Goal: Task Accomplishment & Management: Complete application form

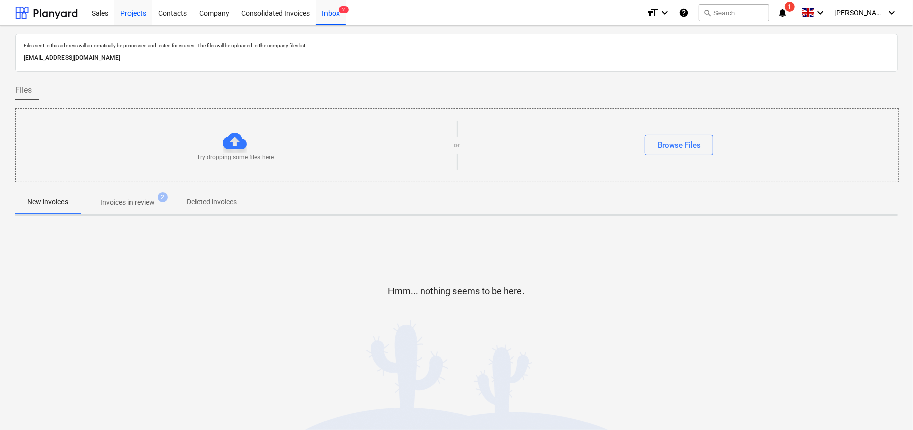
click at [143, 14] on div "Projects" at bounding box center [133, 12] width 38 height 26
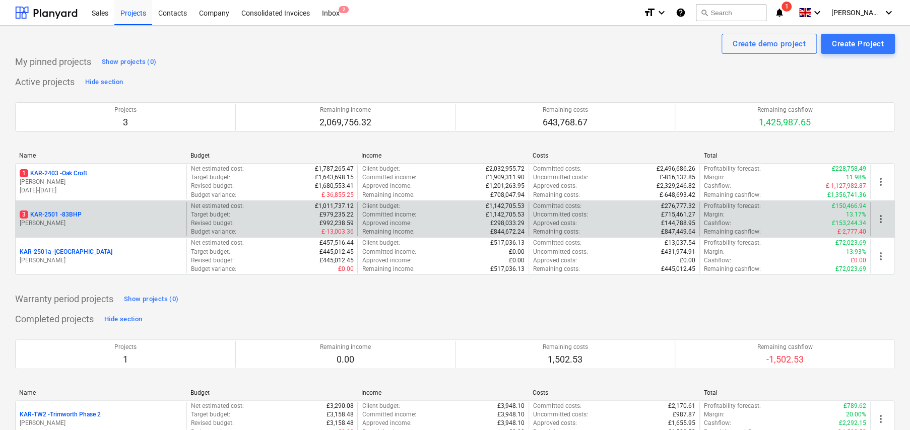
click at [74, 215] on p "3 KAR-2501 - 83BHP" at bounding box center [51, 215] width 62 height 9
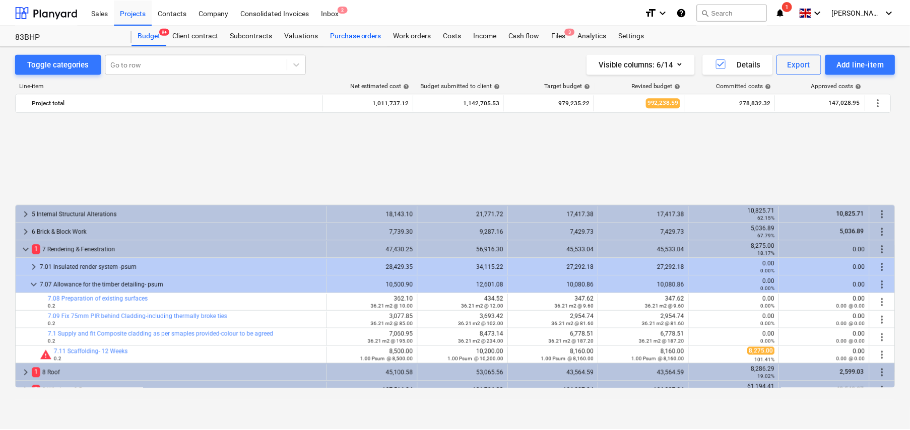
scroll to position [458, 0]
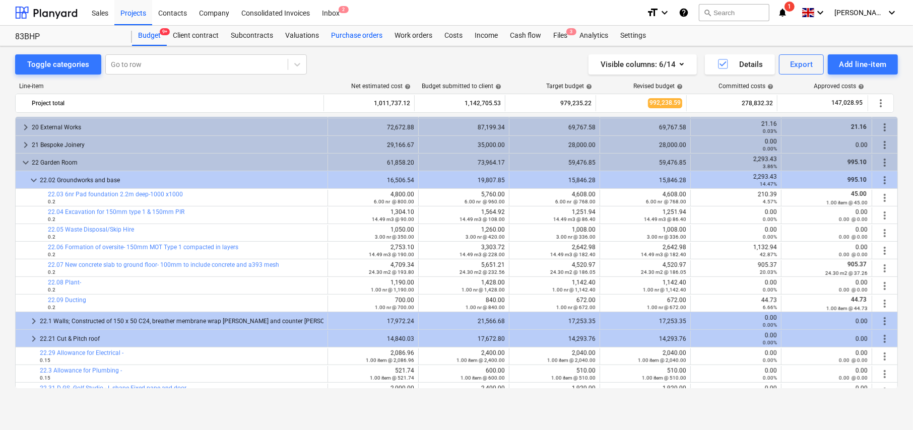
click at [354, 37] on div "Purchase orders" at bounding box center [356, 36] width 63 height 20
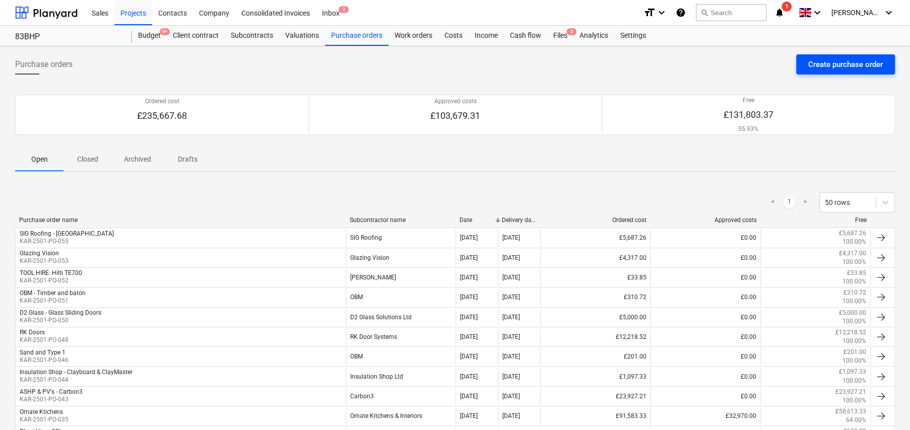
click at [843, 61] on div "Create purchase order" at bounding box center [845, 64] width 75 height 13
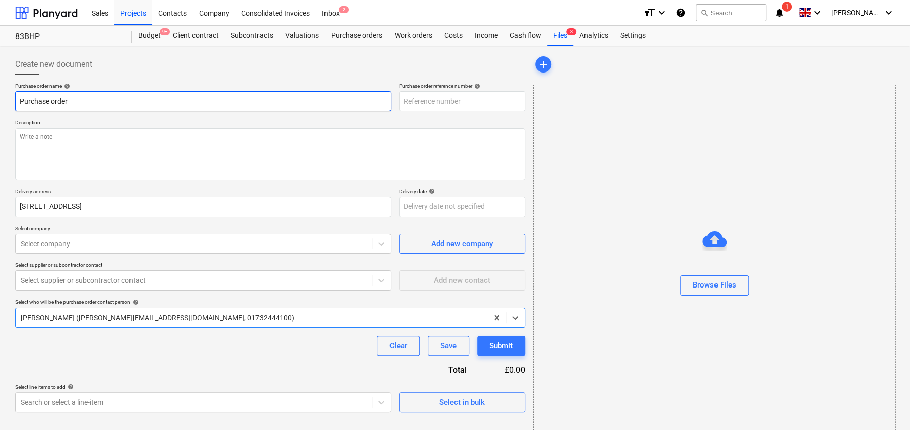
type textarea "x"
type input "KAR-2501-PO-056"
click at [189, 100] on input "Purchase order" at bounding box center [203, 101] width 376 height 20
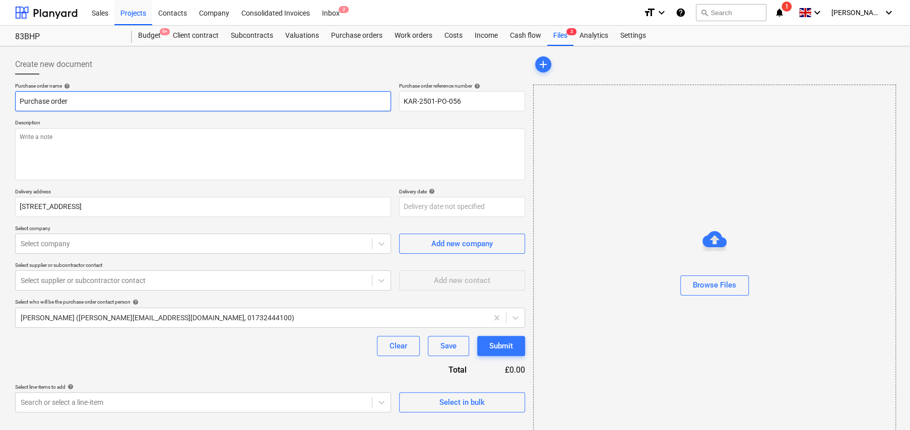
type textarea "x"
type input "T"
type textarea "x"
type input "TR"
type textarea "x"
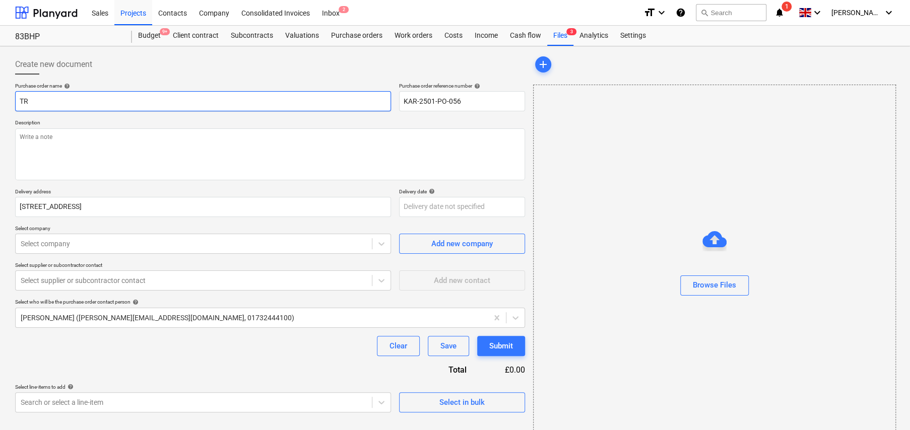
type input "TRA"
type textarea "x"
type input "TRAV"
type textarea "x"
type input "TRAVI"
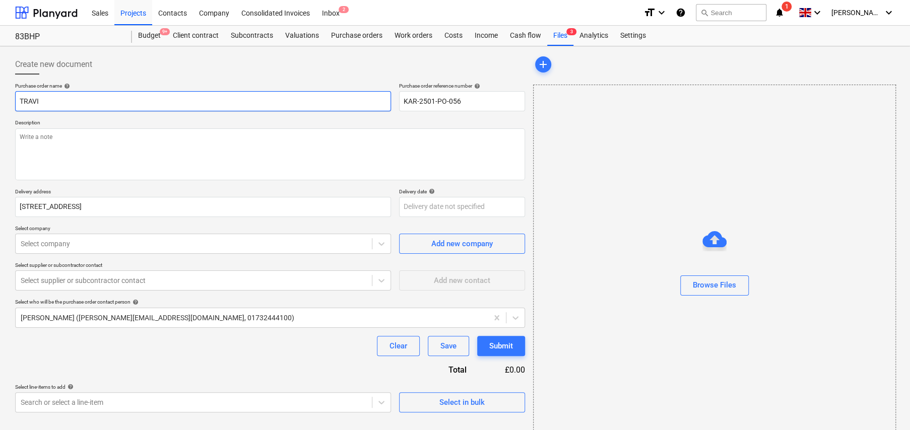
type textarea "x"
type input "TRAVIS"
type textarea "x"
type input "TRAVIS"
type textarea "x"
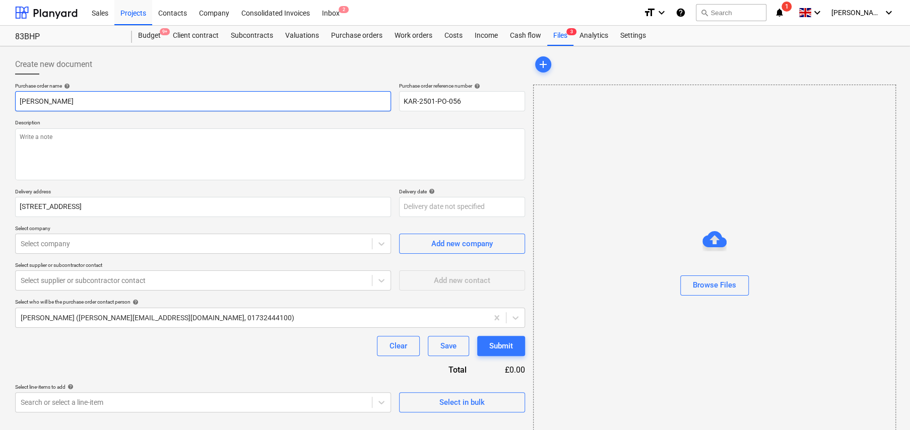
type input "TRAVIS T"
type textarea "x"
type input "TRAVIS TO"
type textarea "x"
type input "TRAVIS TOL"
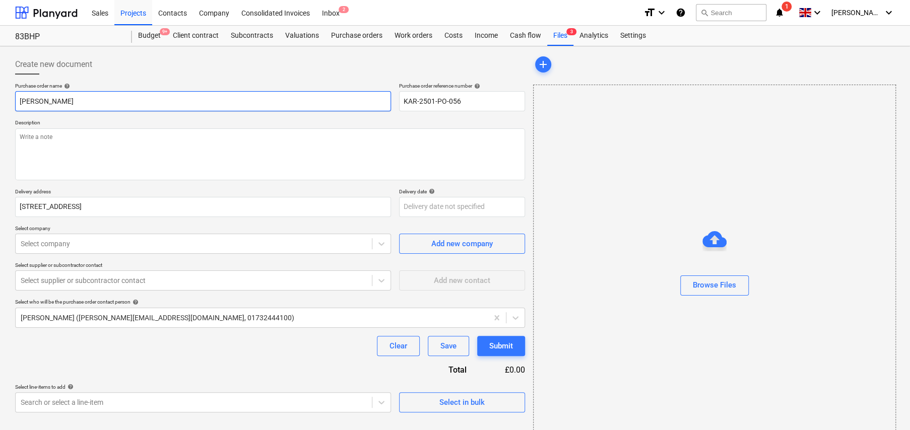
type textarea "x"
type input "TRAVIS TOLL"
type textarea "x"
type input "TRAVIS TOLL"
type textarea "x"
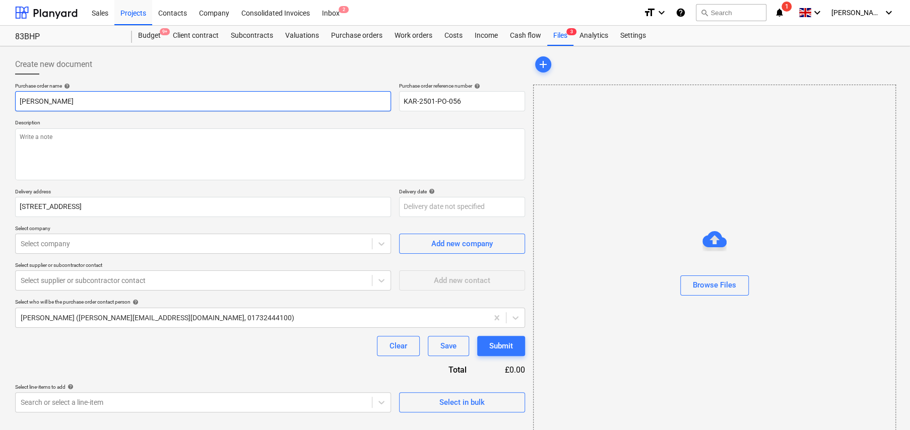
type input "TRAVIS TOLL H"
type textarea "x"
type input "TRAVIS TOLL HI"
type textarea "x"
type input "TRAVIS TOLL HIR"
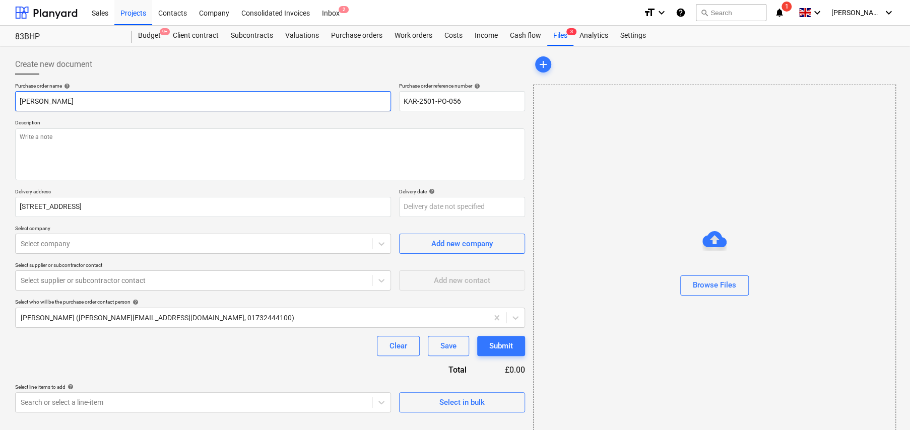
type textarea "x"
type input "TRAVIS TOLL HIRE"
type textarea "x"
type input "TRAVIS TOLL HIRE"
type textarea "x"
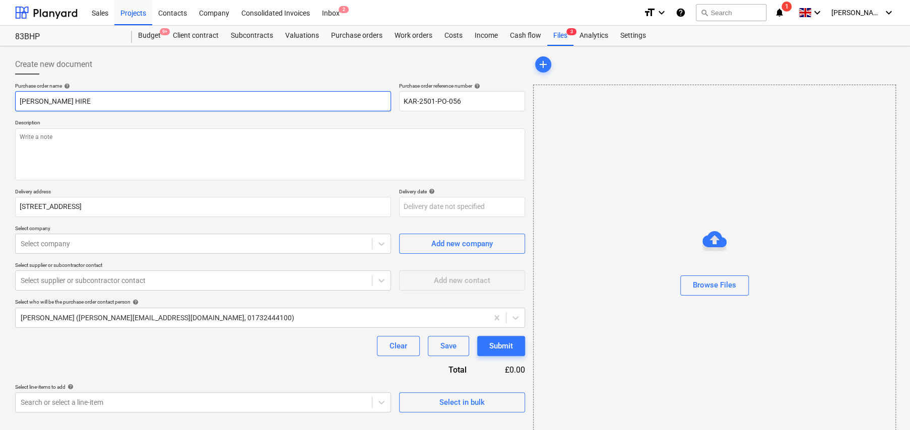
type input "TRAVIS TOLL HIRE -"
type textarea "x"
type input "TRAVIS TOLL HIRE -"
click at [52, 99] on input "TRAVIS TOLL HIRE -" at bounding box center [203, 101] width 376 height 20
type textarea "x"
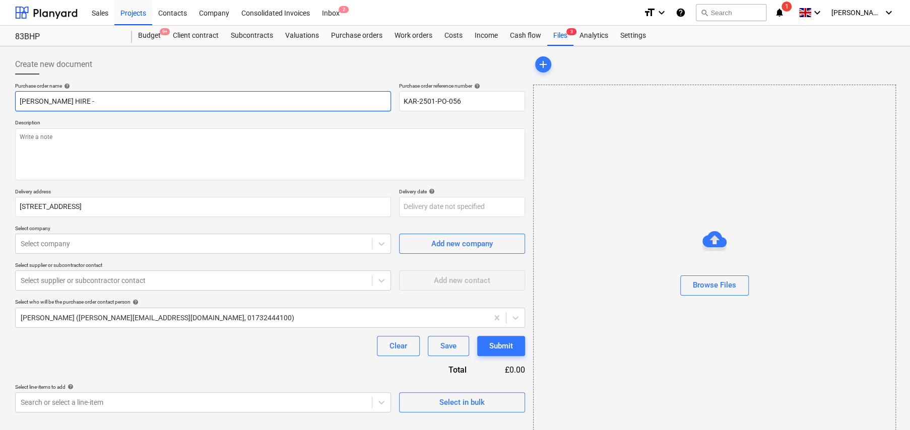
type input "TRAVIS TOL HIRE -"
type textarea "x"
type input "TRAVIS TOOL HIRE -"
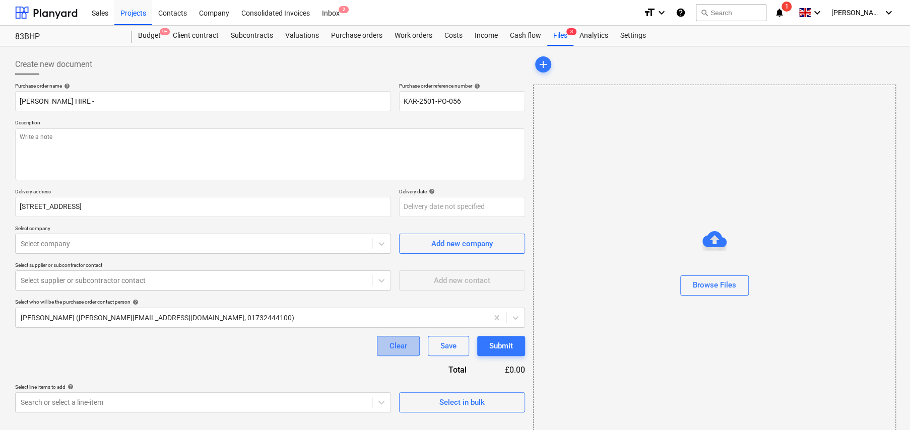
click at [398, 350] on div "Clear" at bounding box center [399, 346] width 18 height 13
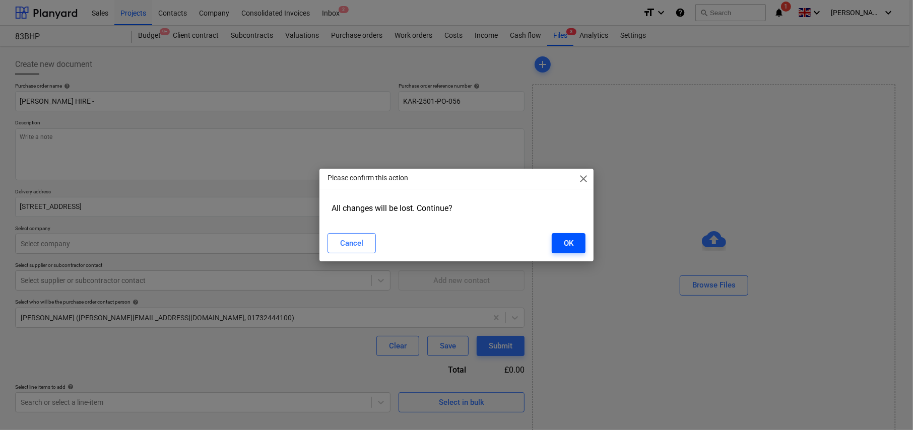
click at [575, 245] on button "OK" at bounding box center [569, 243] width 34 height 20
type textarea "x"
type input "Purchase order"
type input "KAR-2501-PO-056"
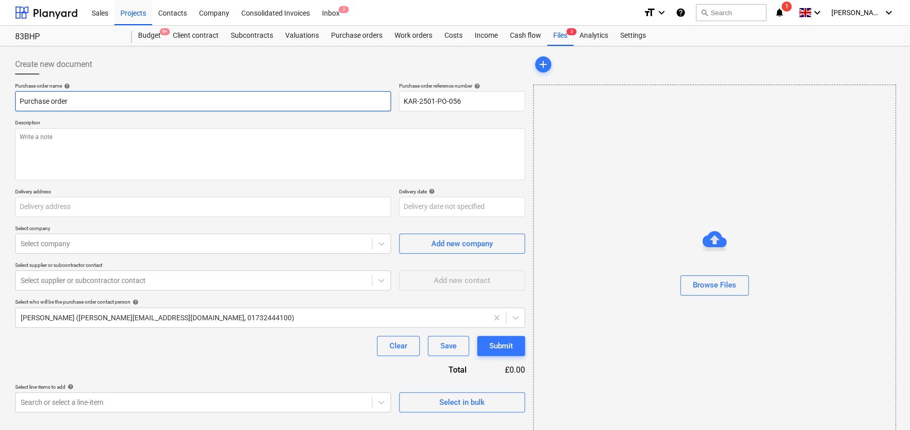
click at [152, 98] on input "Purchase order" at bounding box center [203, 101] width 376 height 20
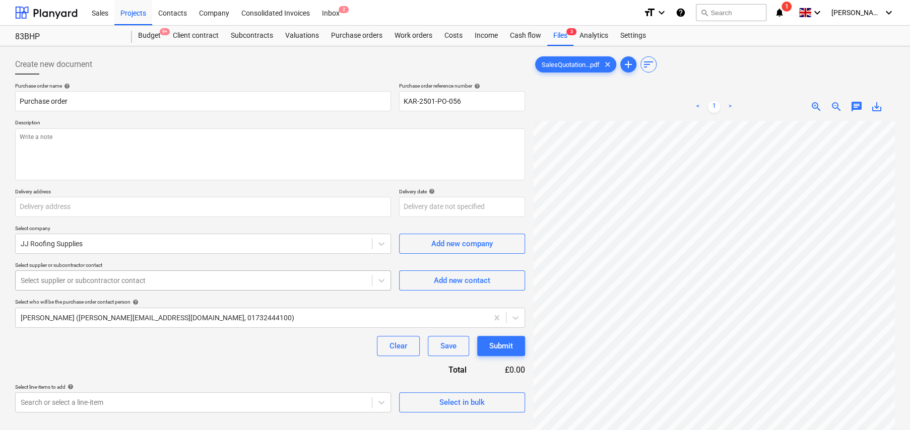
click at [155, 281] on div at bounding box center [194, 281] width 346 height 10
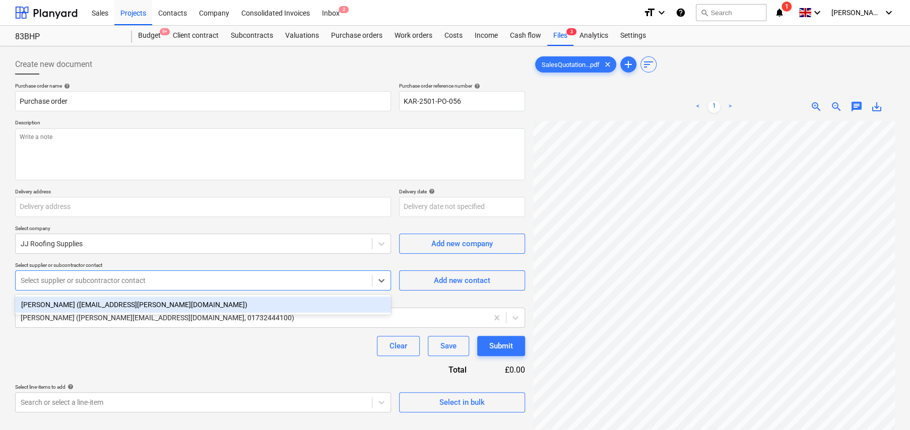
click at [90, 304] on div "Niall Freeney (niall.freeney@jjroofing.co.uk)" at bounding box center [203, 305] width 376 height 16
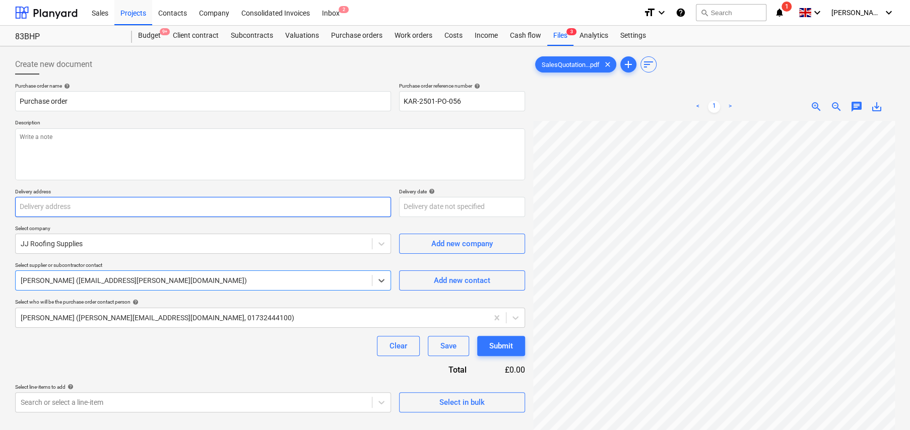
click at [147, 207] on input "text" at bounding box center [203, 207] width 376 height 20
click at [66, 207] on input "text" at bounding box center [203, 207] width 376 height 20
type textarea "x"
type input "8"
type textarea "x"
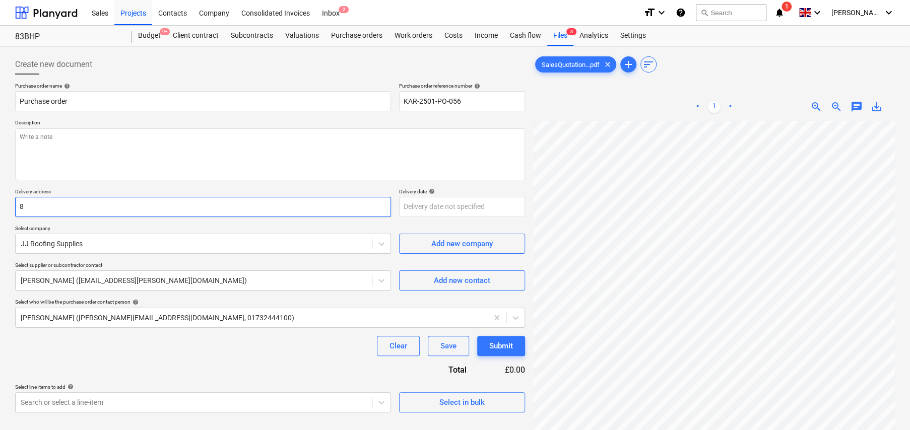
type input "83"
type textarea "x"
type input "83"
type textarea "x"
type input "83 B"
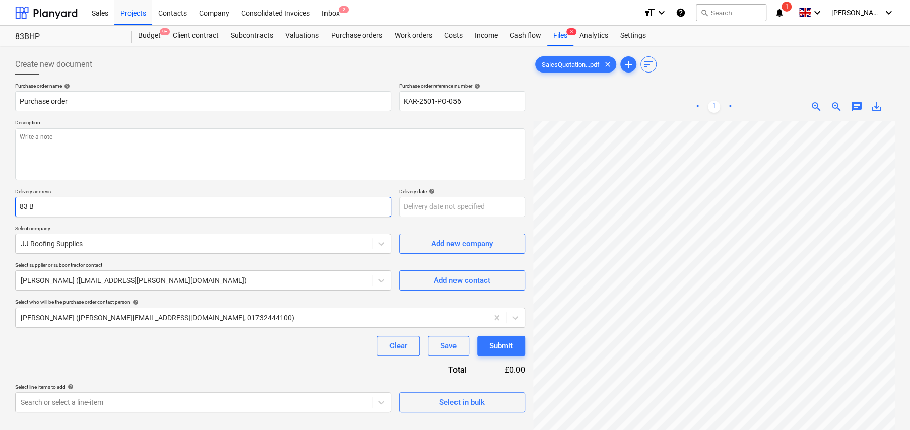
type textarea "x"
type input "83 Bl"
type textarea "x"
type input "83 Bla"
type textarea "x"
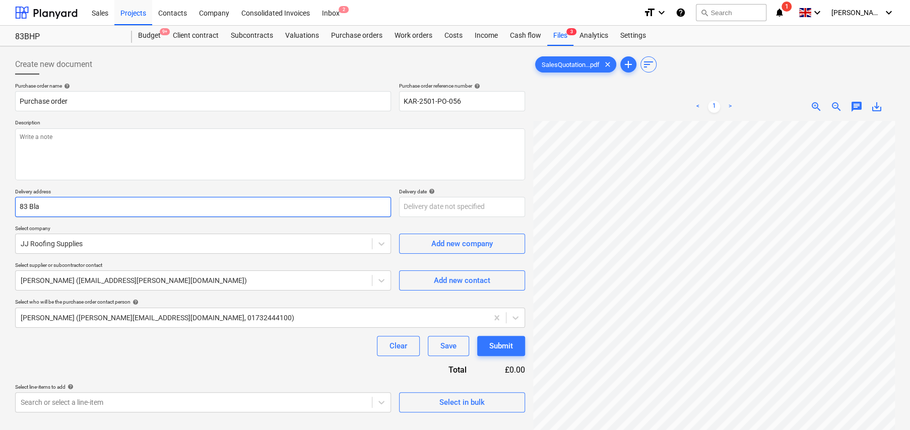
type input "83 Blac"
type textarea "x"
type input "83 Black"
type textarea "x"
type input "83 Blackh"
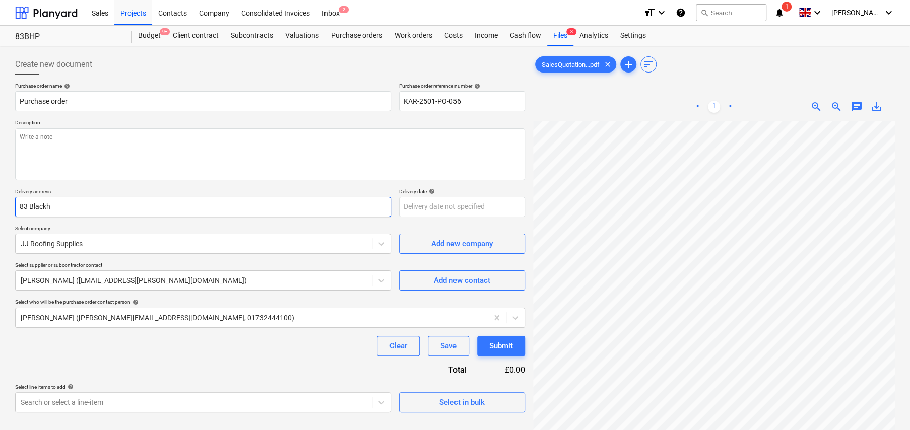
type textarea "x"
type input "83 Blackhe"
type textarea "x"
type input "83 Blackhea"
type textarea "x"
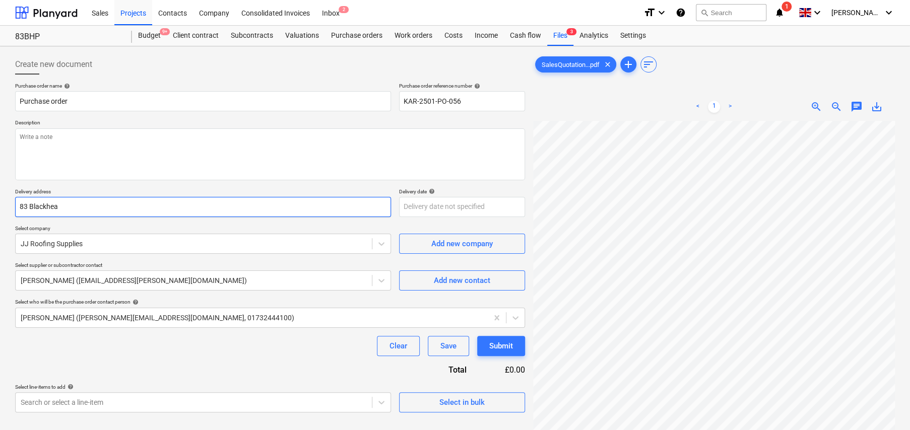
type input "83 Blackheat"
type textarea "x"
type input "83 Blackheath"
type textarea "x"
type input "83 Blackheath"
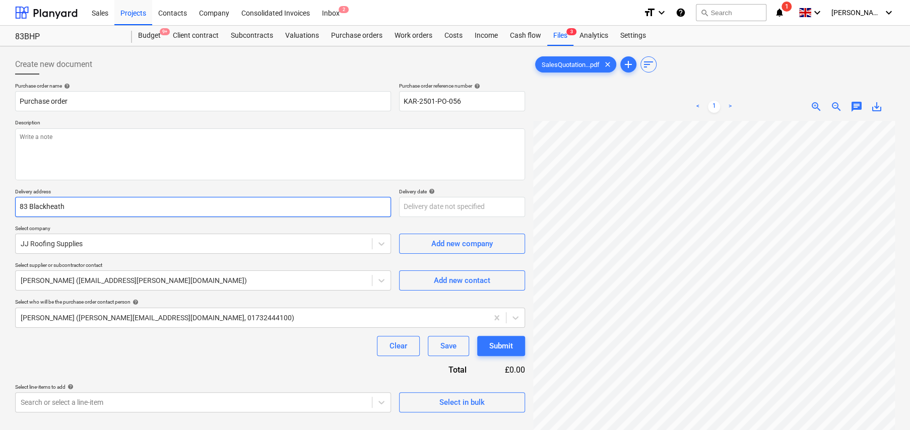
type textarea "x"
type input "83 Blackheath P"
type textarea "x"
type input "83 Blackheath Pa"
type textarea "x"
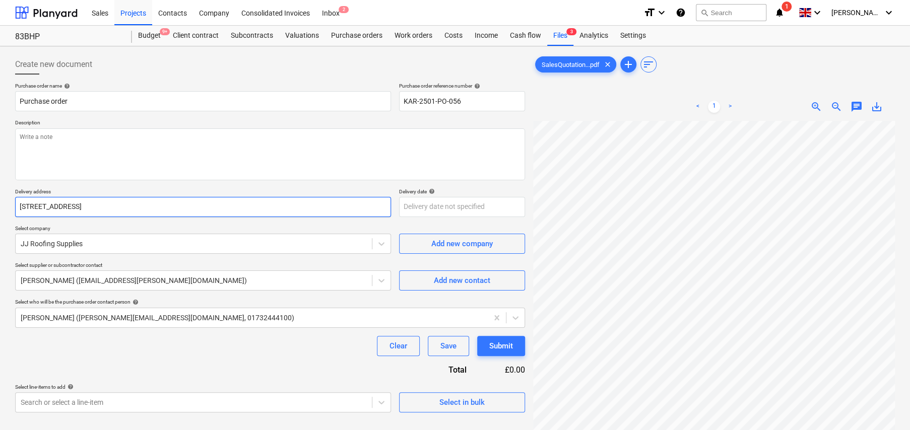
type input "83 Blackheath Par"
type textarea "x"
type input "83 Blackheath Park"
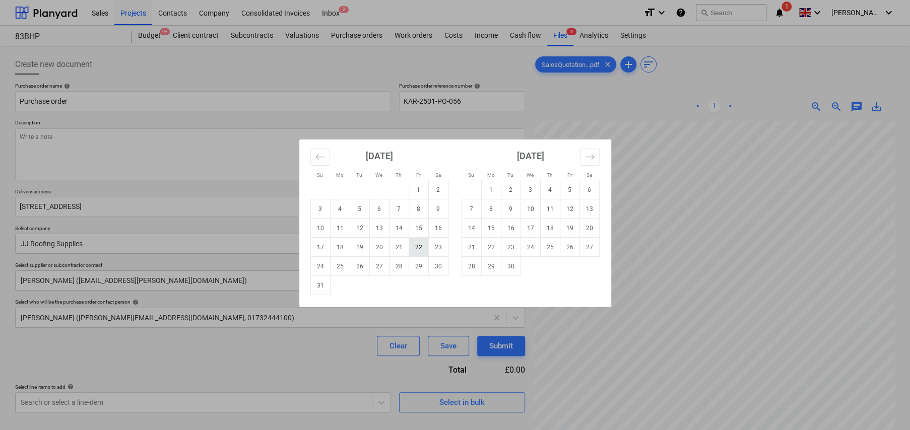
click at [419, 248] on td "22" at bounding box center [419, 247] width 20 height 19
type textarea "x"
type input "22 Aug 2025"
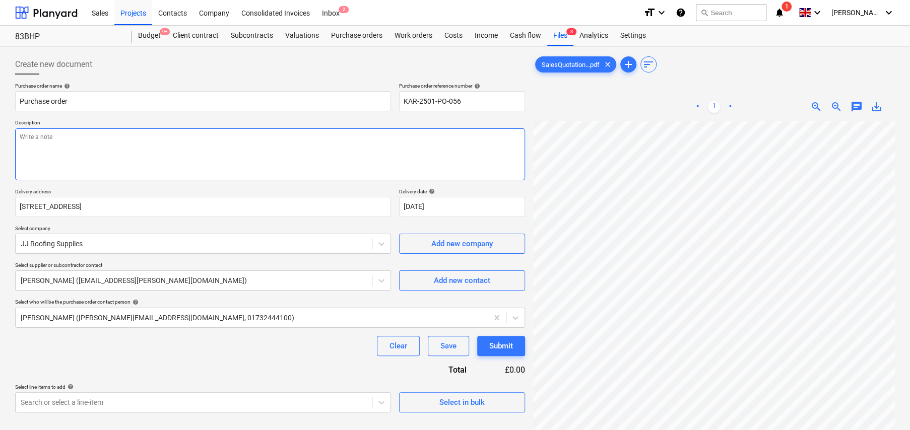
click at [133, 138] on textarea at bounding box center [270, 154] width 510 height 52
type textarea "x"
type textarea "F"
type textarea "x"
type textarea "Fo"
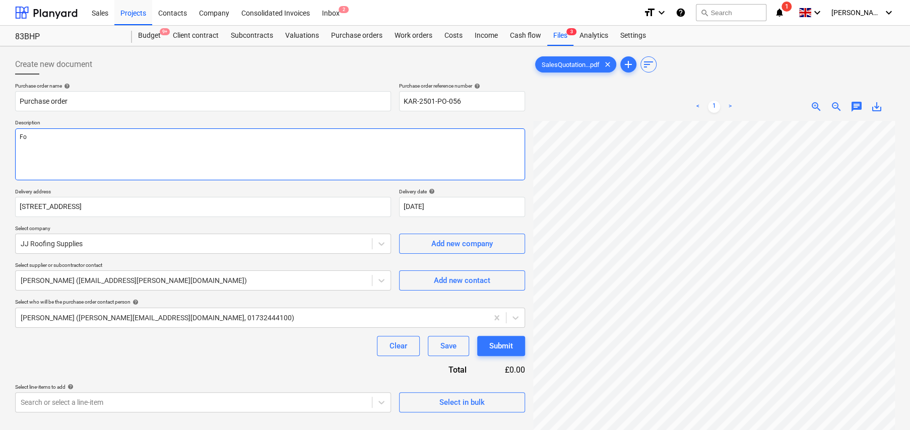
type textarea "x"
type textarea "For"
type textarea "x"
type textarea "For"
type textarea "x"
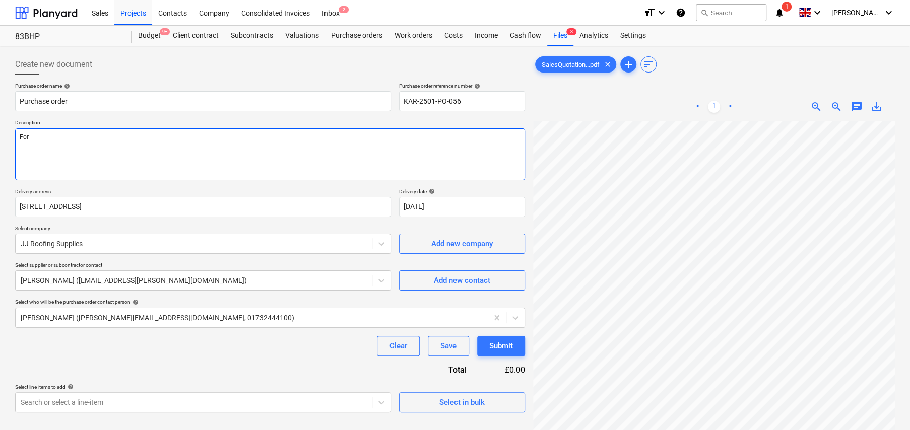
type textarea "For d"
type textarea "x"
type textarea "For de"
type textarea "x"
type textarea "For del"
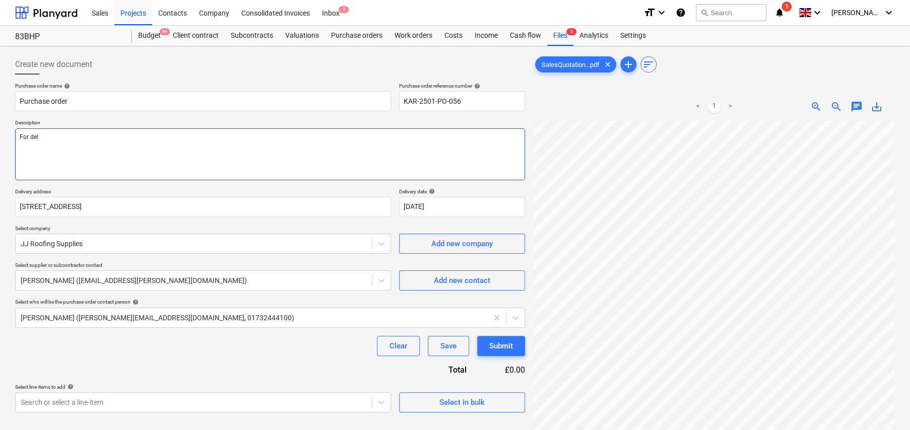
type textarea "x"
type textarea "For deli"
type textarea "x"
type textarea "For deliv"
type textarea "x"
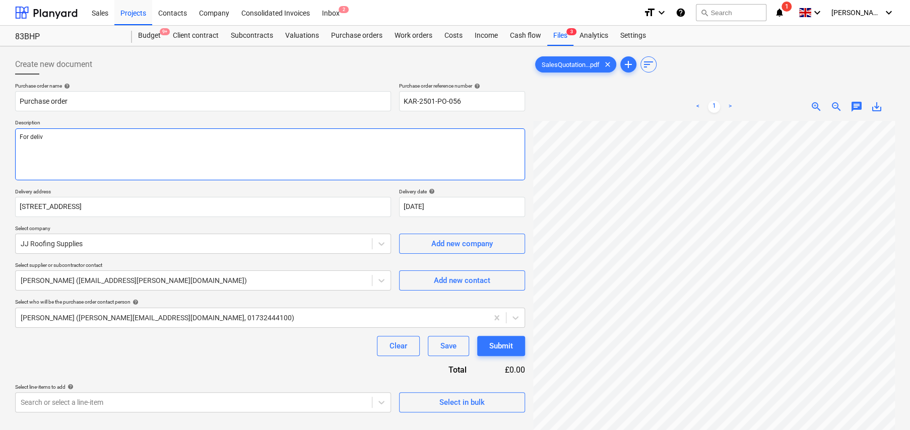
type textarea "For delive"
type textarea "x"
type textarea "For deliver"
type textarea "x"
type textarea "For delivery"
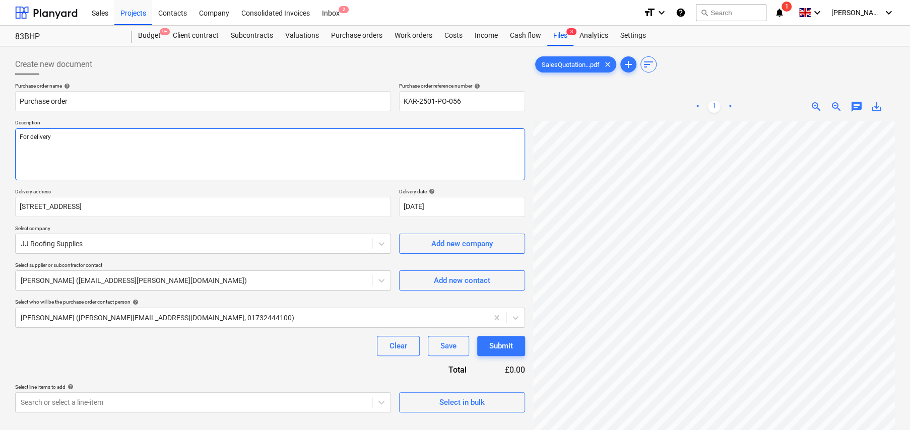
type textarea "x"
type textarea "For delivery"
type textarea "x"
type textarea "For delivery t"
type textarea "x"
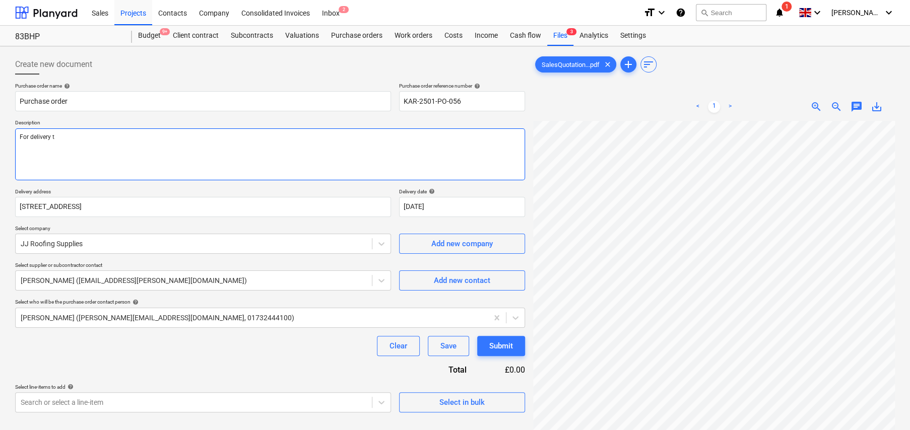
type textarea "For delivery to"
type textarea "x"
type textarea "For delivery to"
type textarea "x"
type textarea "For delivery to s"
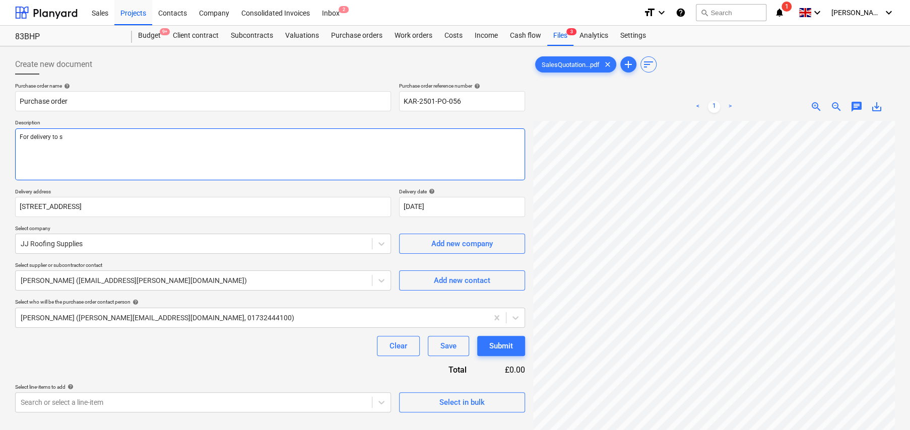
type textarea "x"
type textarea "For delivery to st"
type textarea "x"
type textarea "For delivery to s"
type textarea "x"
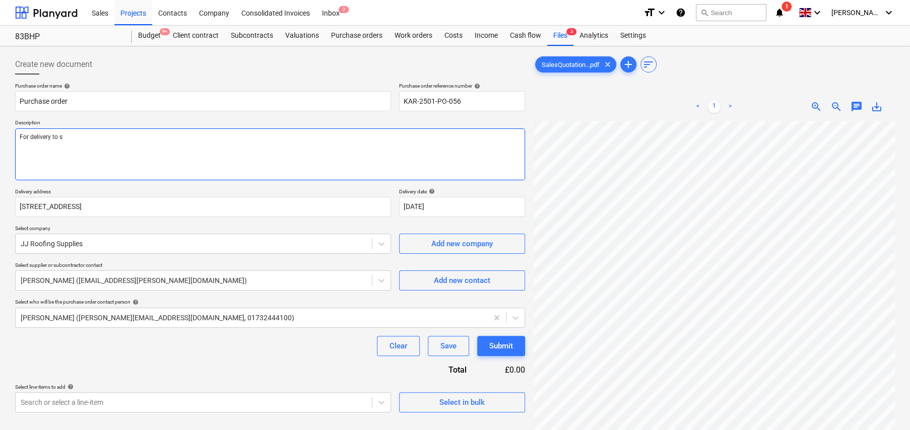
type textarea "For delivery to si"
type textarea "x"
type textarea "For delivery to sit"
type textarea "x"
type textarea "For delivery to site"
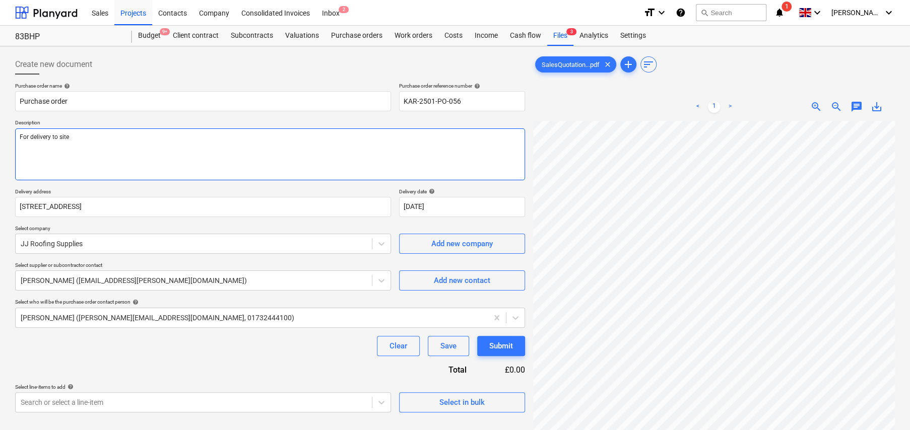
type textarea "x"
type textarea "For delivery to site"
type textarea "x"
type textarea "For delivery to site A"
type textarea "x"
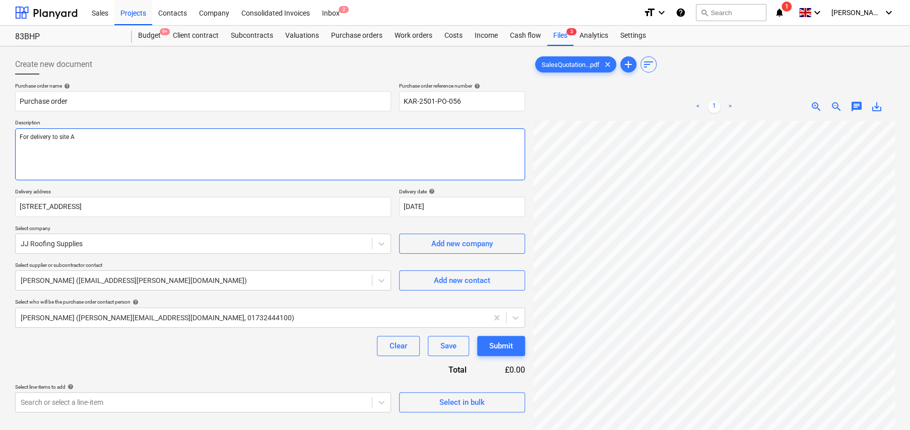
type textarea "For delivery to site AS"
type textarea "x"
type textarea "For delivery to site ASA"
type textarea "x"
type textarea "For delivery to site ASAP"
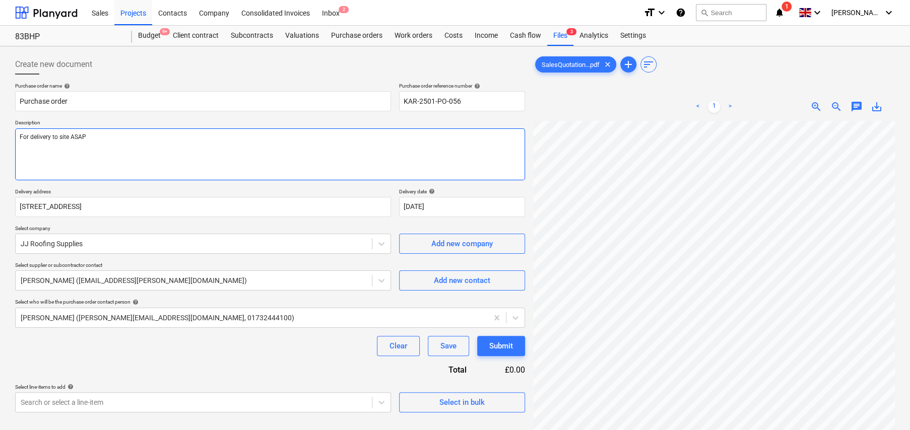
type textarea "x"
type textarea "For delivery to site ASAP."
type textarea "x"
type textarea "For delivery to site ASAP."
type textarea "x"
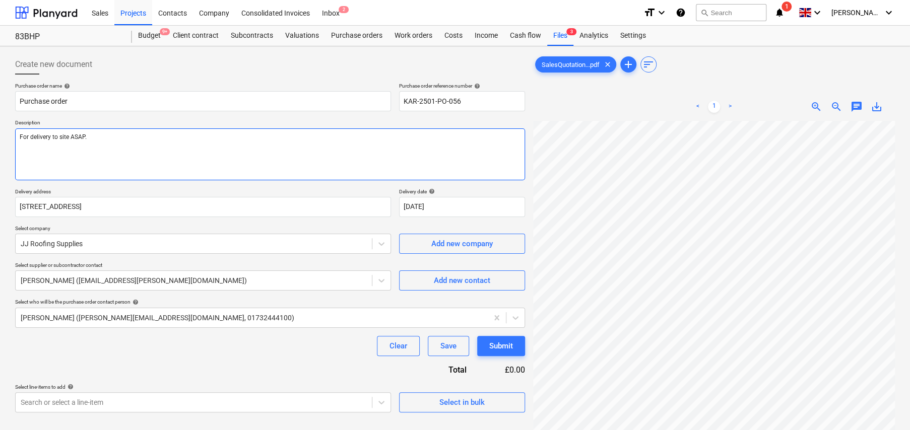
type textarea "For delivery to site ASAP."
type textarea "x"
type textarea "For delivery to site ASAP. S"
type textarea "x"
type textarea "For delivery to site ASAP. Si"
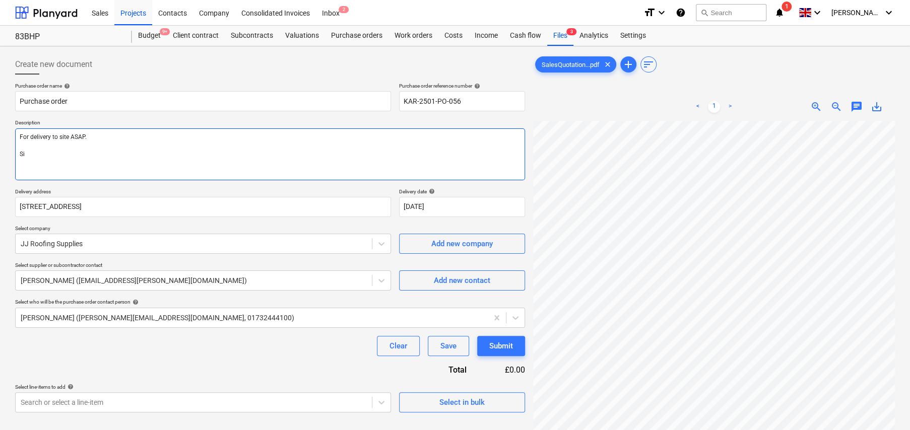
type textarea "x"
type textarea "For delivery to site ASAP. Sit"
type textarea "x"
type textarea "For delivery to site ASAP. Site"
type textarea "x"
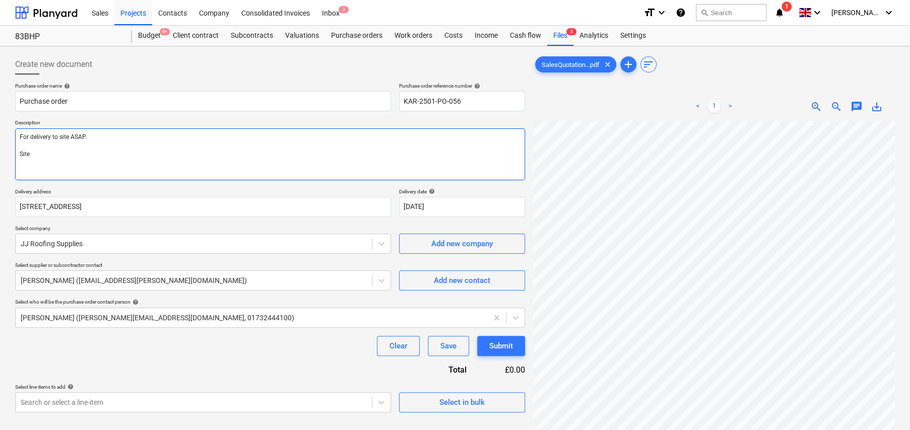
type textarea "For delivery to site ASAP. Site"
type textarea "x"
type textarea "For delivery to site ASAP. Site C"
type textarea "x"
type textarea "For delivery to site ASAP. Site CO"
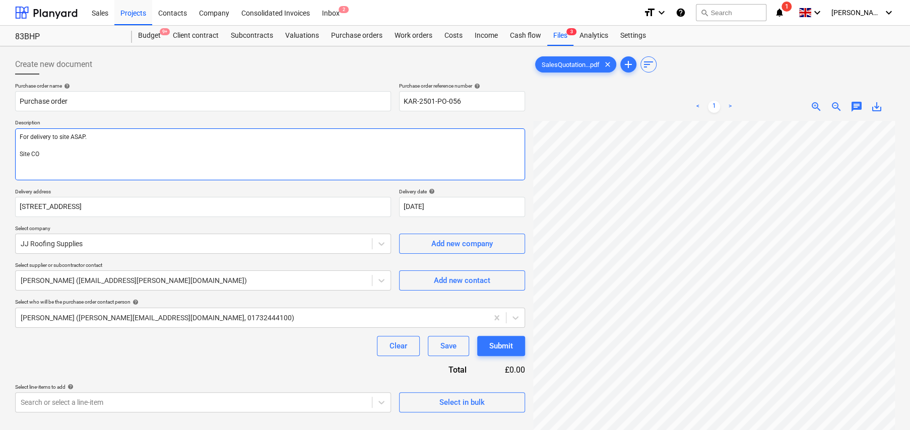
type textarea "x"
type textarea "For delivery to site ASAP. Site COn"
type textarea "x"
type textarea "For delivery to site ASAP. Site COnt"
type textarea "x"
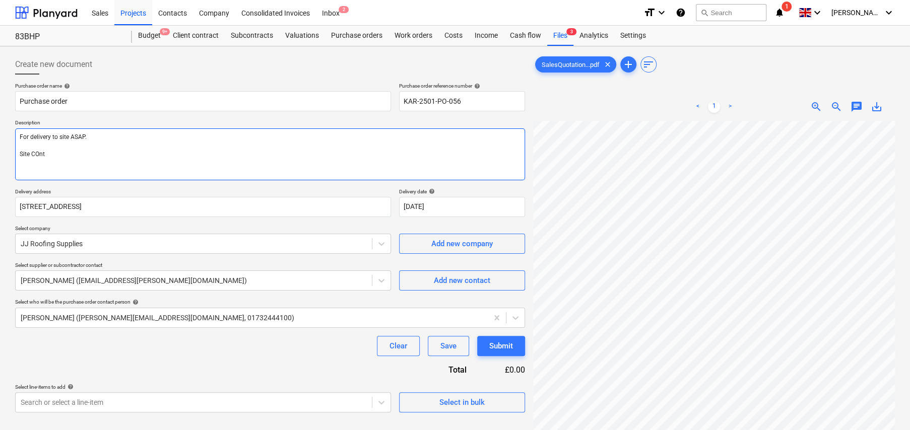
type textarea "For delivery to site ASAP. Site COnta"
type textarea "x"
type textarea "For delivery to site ASAP. Site COntac"
type textarea "x"
type textarea "For delivery to site ASAP. Site COntact"
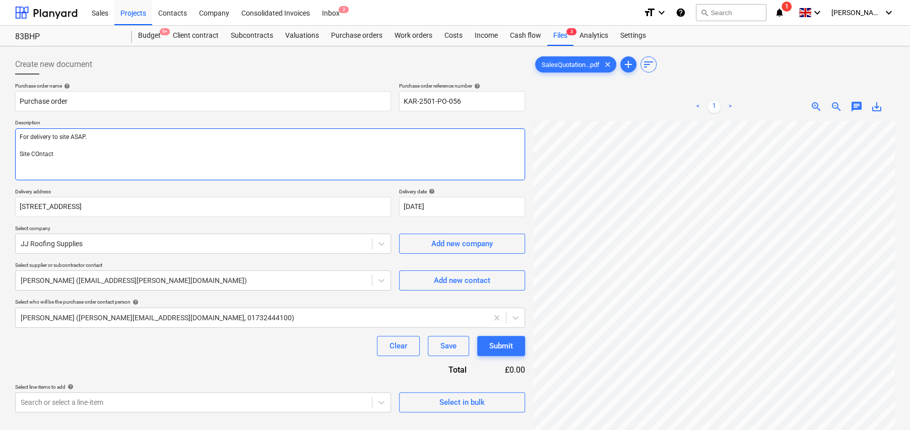
type textarea "x"
type textarea "For delivery to site ASAP. Site COntact"
type textarea "x"
type textarea "For delivery to site ASAP. D Site COntact"
type textarea "x"
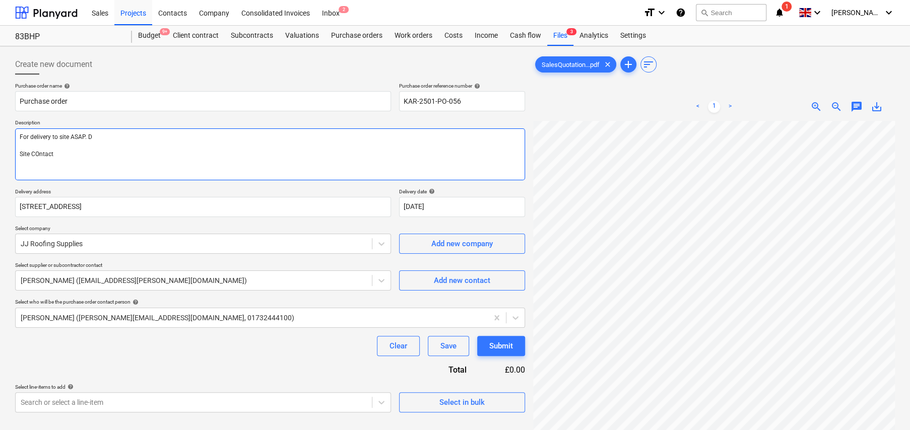
type textarea "For delivery to site ASAP. De Site COntact"
type textarea "x"
type textarea "For delivery to site ASAP. Del Site COntact"
type textarea "x"
type textarea "For delivery to site ASAP. Deli Site COntact"
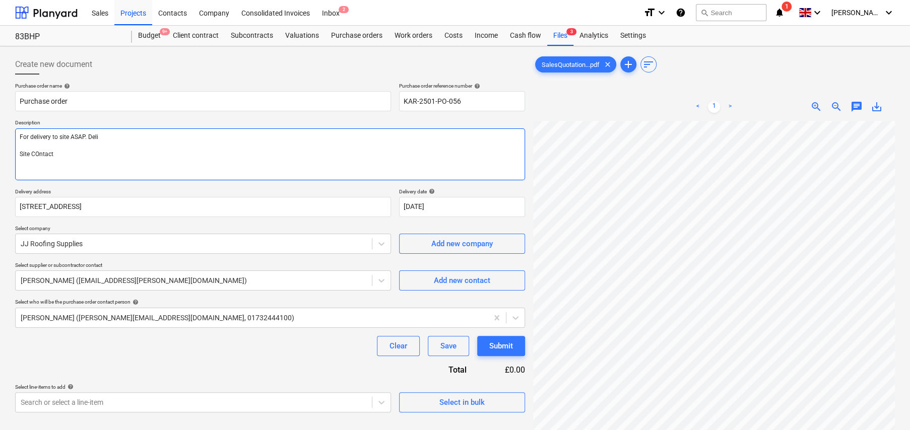
type textarea "x"
type textarea "For delivery to site ASAP. Deliv Site COntact"
type textarea "x"
type textarea "For delivery to site ASAP. Delive Site COntact"
type textarea "x"
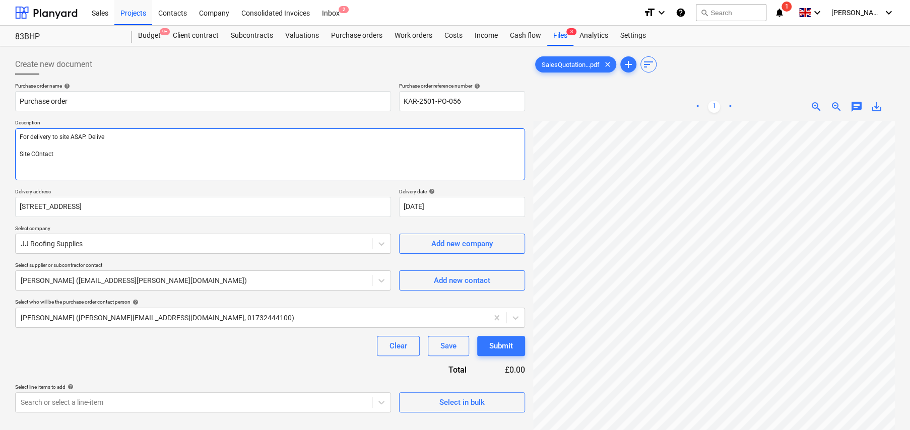
type textarea "For delivery to site ASAP. Deliver Site COntact"
type textarea "x"
type textarea "For delivery to site ASAP. Delivery Site COntact"
type textarea "x"
type textarea "For delivery to site ASAP. Delivery Site COntact"
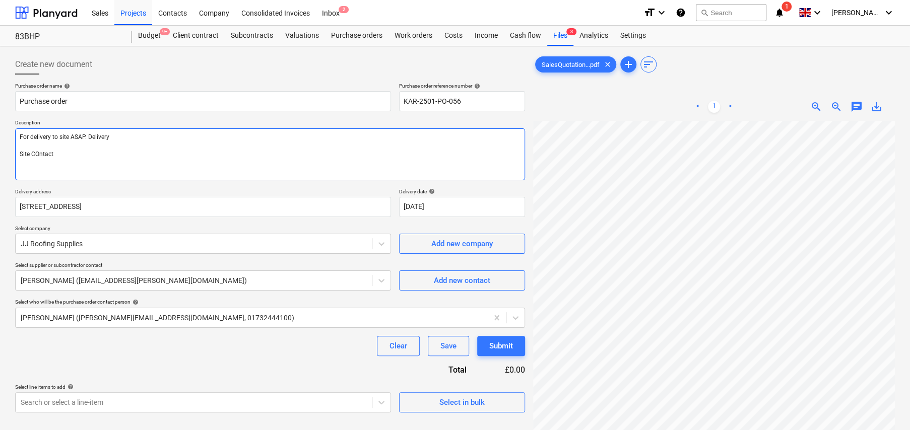
type textarea "x"
type textarea "For delivery to site ASAP. Delivery w Site COntact"
type textarea "x"
type textarea "For delivery to site ASAP. Delivery wi Site COntact"
type textarea "x"
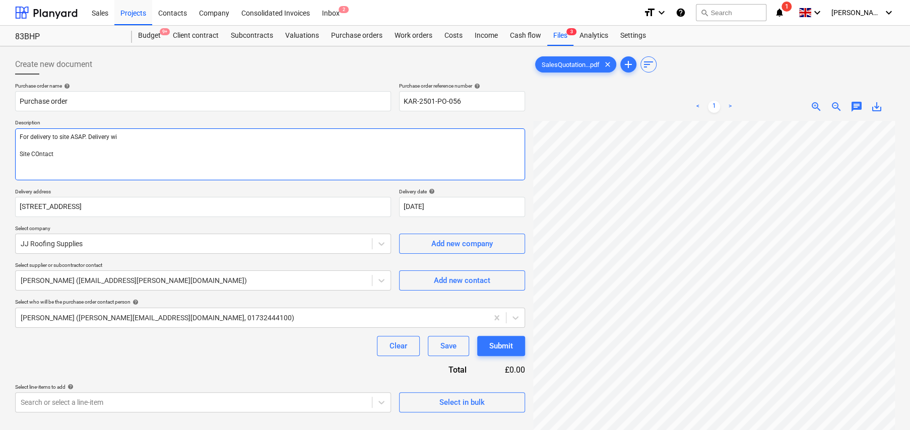
type textarea "For delivery to site ASAP. Delivery wit Site COntact"
type textarea "x"
type textarea "For delivery to site ASAP. Delivery with Site COntact"
type textarea "x"
type textarea "For delivery to site ASAP. Delivery with Site COntact"
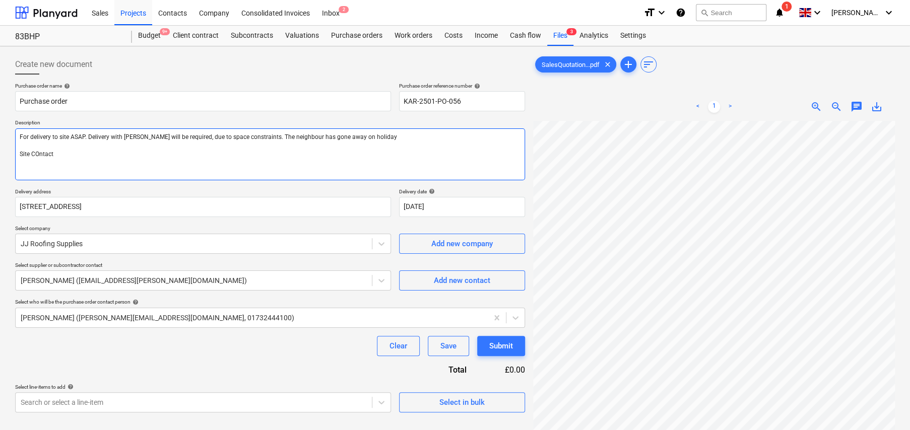
click at [36, 156] on textarea "For delivery to site ASAP. Delivery with Moffit will be required, due to space …" at bounding box center [270, 154] width 510 height 52
click at [89, 151] on textarea "For delivery to site ASAP. Delivery with Moffit will be required, due to space …" at bounding box center [270, 154] width 510 height 52
click at [150, 151] on textarea "For delivery to site ASAP. Delivery with Moffit will be required, due to space …" at bounding box center [270, 154] width 510 height 52
drag, startPoint x: 86, startPoint y: 135, endPoint x: 182, endPoint y: 136, distance: 95.7
click at [182, 136] on textarea "For delivery to site ASAP. Delivery with Moffit will be required, due to space …" at bounding box center [270, 154] width 510 height 52
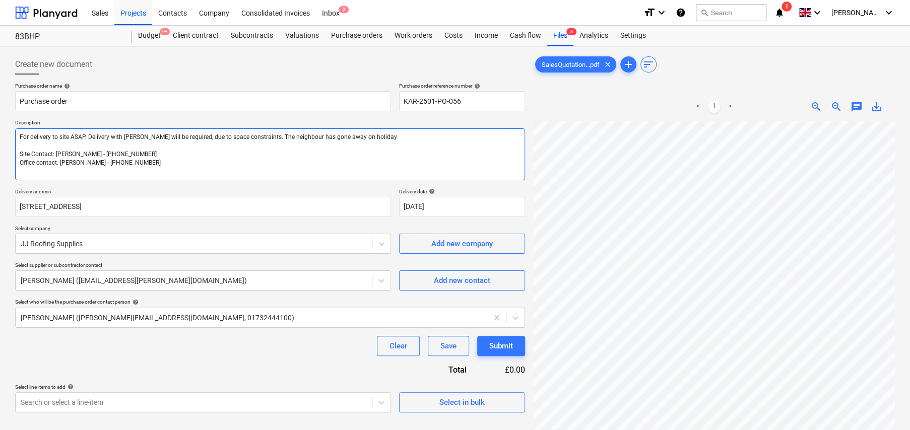
click at [224, 161] on textarea "For delivery to site ASAP. Delivery with Moffit will be required, due to space …" at bounding box center [270, 154] width 510 height 52
click at [132, 136] on textarea "For delivery to site ASAP. Delivery with Moffit will be required, due to space …" at bounding box center [270, 154] width 510 height 52
drag, startPoint x: 88, startPoint y: 135, endPoint x: 138, endPoint y: 137, distance: 49.9
click at [138, 137] on textarea "For delivery to site ASAP. Delivery with Moffit will be required, due to space …" at bounding box center [270, 154] width 510 height 52
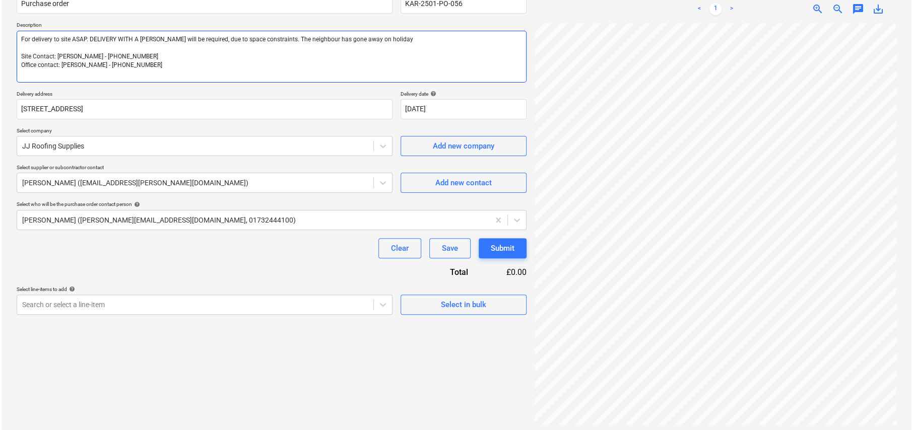
scroll to position [101, 0]
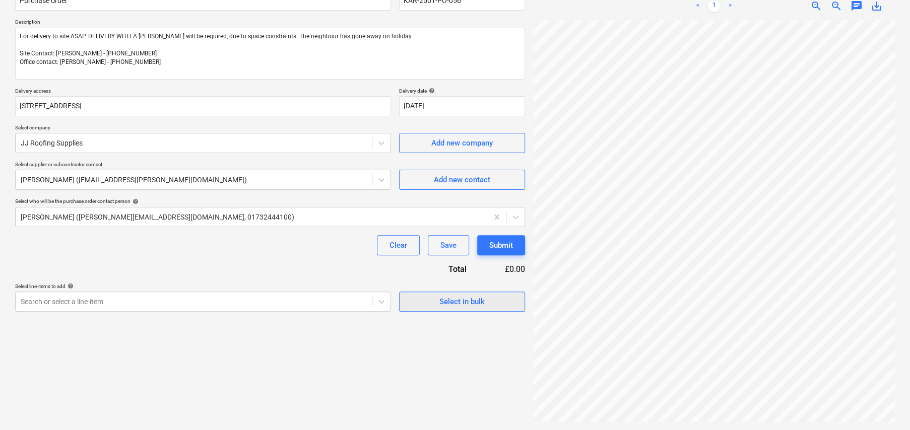
click at [450, 299] on div "Select in bulk" at bounding box center [461, 301] width 45 height 13
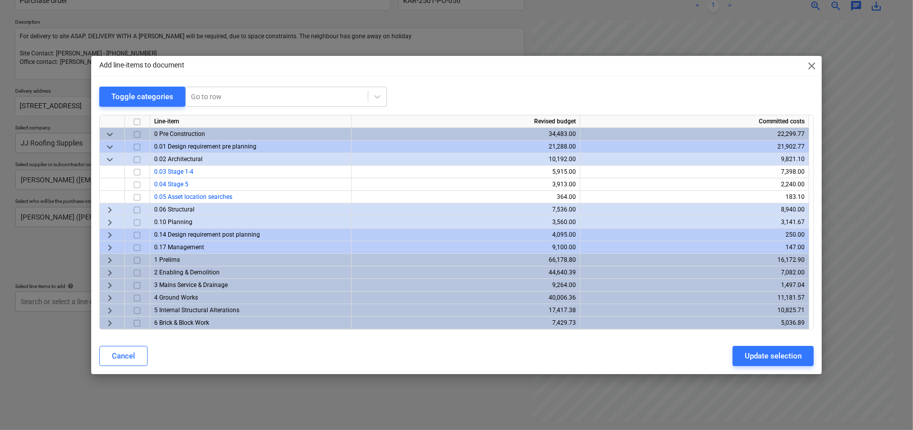
click at [109, 136] on span "keyboard_arrow_down" at bounding box center [110, 134] width 12 height 12
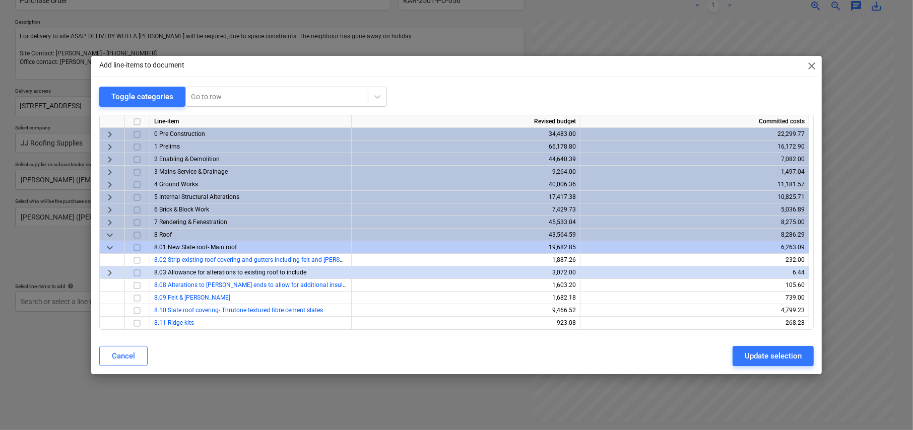
click at [109, 237] on span "keyboard_arrow_down" at bounding box center [110, 235] width 12 height 12
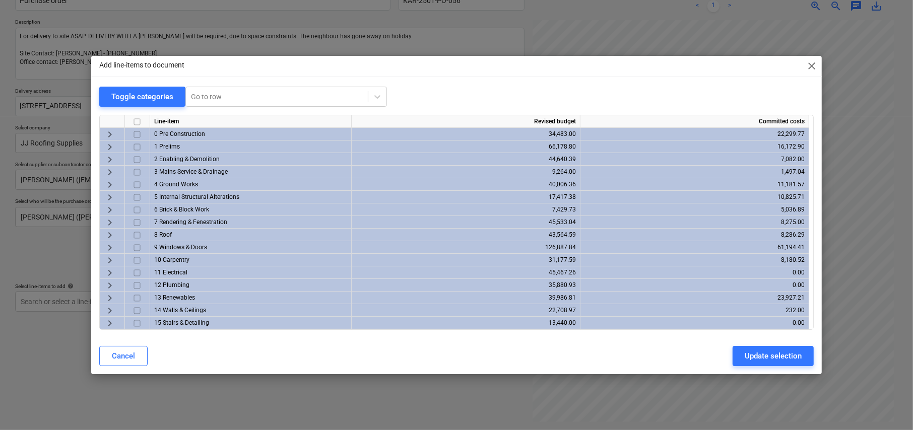
click at [110, 247] on span "keyboard_arrow_right" at bounding box center [110, 248] width 12 height 12
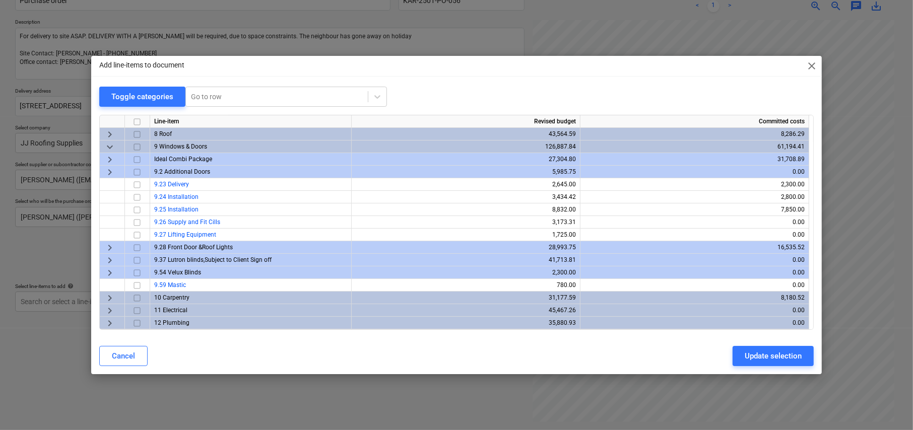
click at [109, 244] on span "keyboard_arrow_right" at bounding box center [110, 248] width 12 height 12
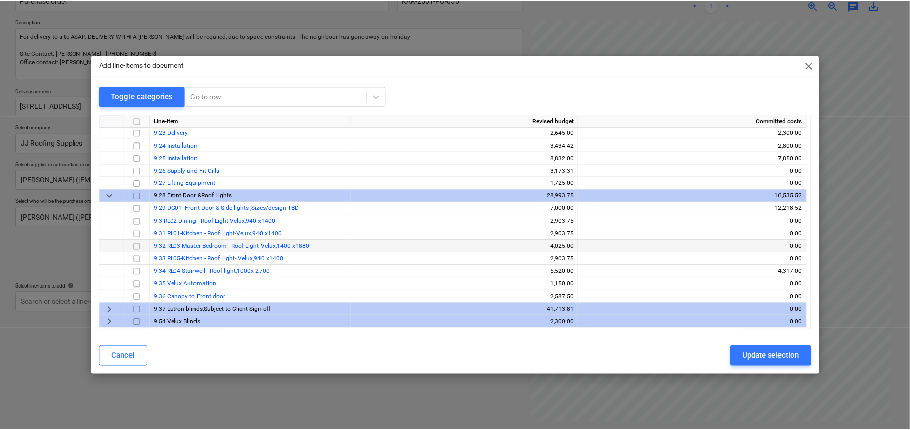
scroll to position [151, 0]
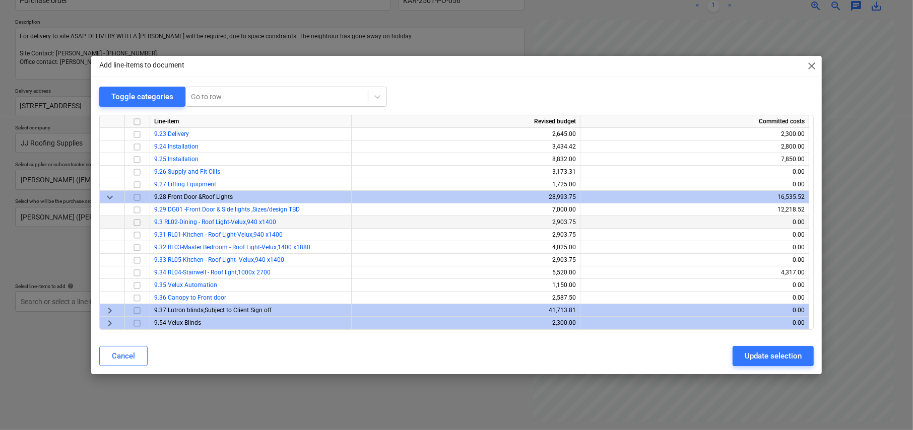
click at [137, 220] on input "checkbox" at bounding box center [137, 223] width 12 height 12
click at [136, 235] on input "checkbox" at bounding box center [137, 235] width 12 height 12
click at [137, 261] on input "checkbox" at bounding box center [137, 260] width 12 height 12
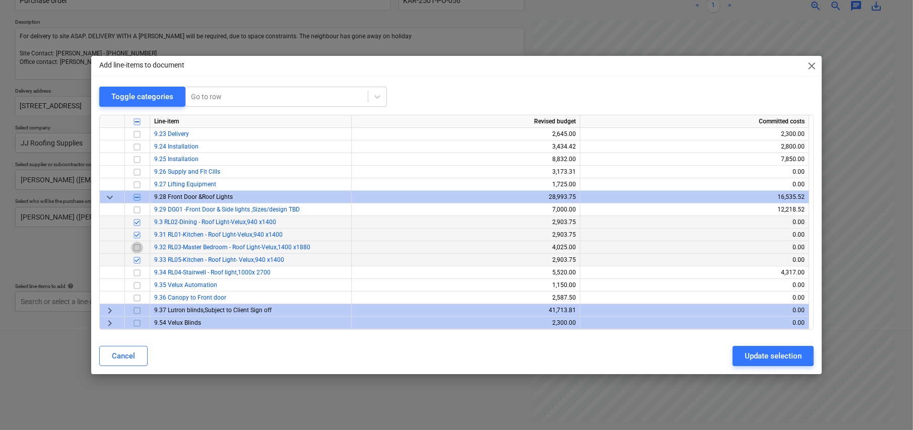
click at [137, 247] on input "checkbox" at bounding box center [137, 248] width 12 height 12
click at [768, 359] on div "Update selection" at bounding box center [773, 356] width 57 height 13
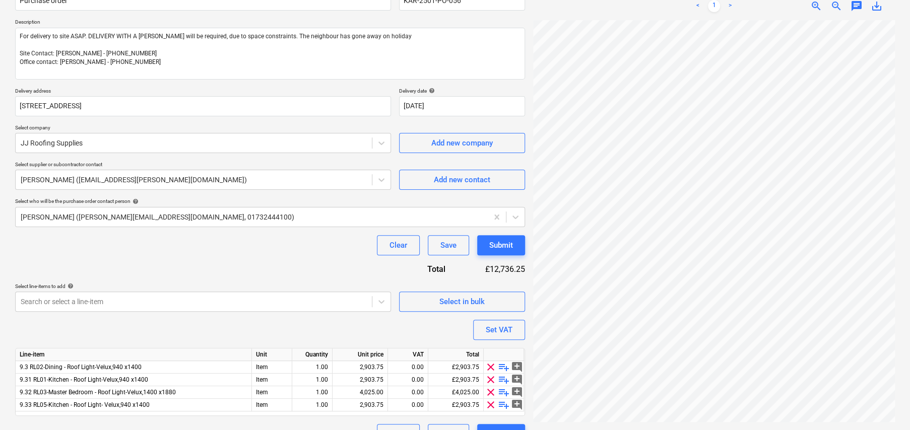
click at [507, 365] on span "playlist_add" at bounding box center [504, 367] width 12 height 12
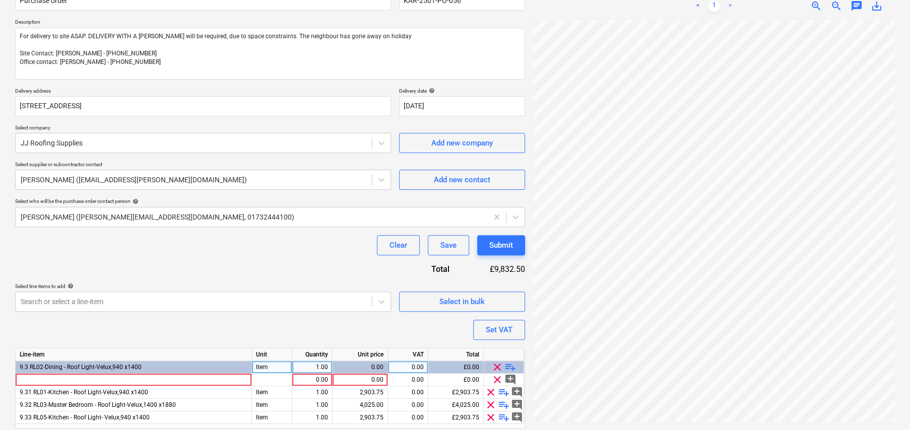
click at [512, 365] on span "playlist_add" at bounding box center [510, 367] width 12 height 12
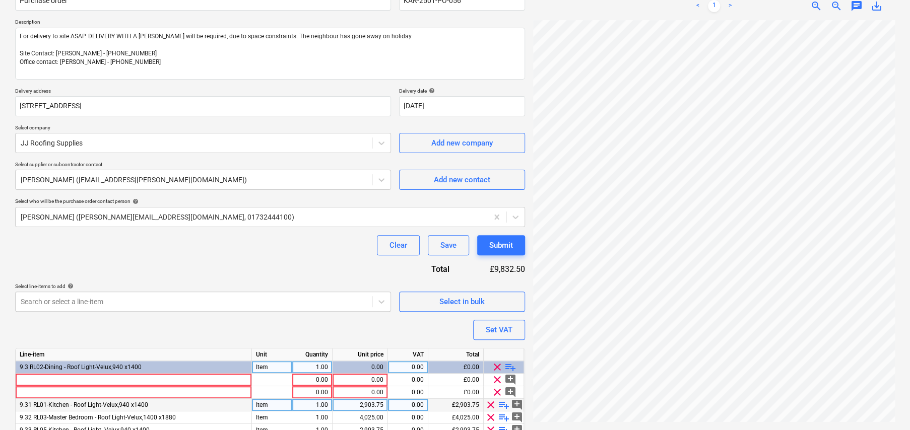
click at [502, 404] on span "playlist_add" at bounding box center [504, 405] width 12 height 12
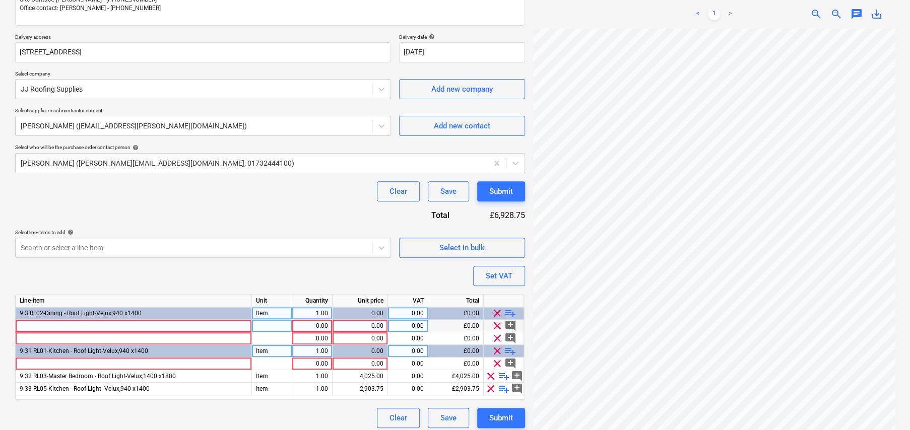
scroll to position [160, 0]
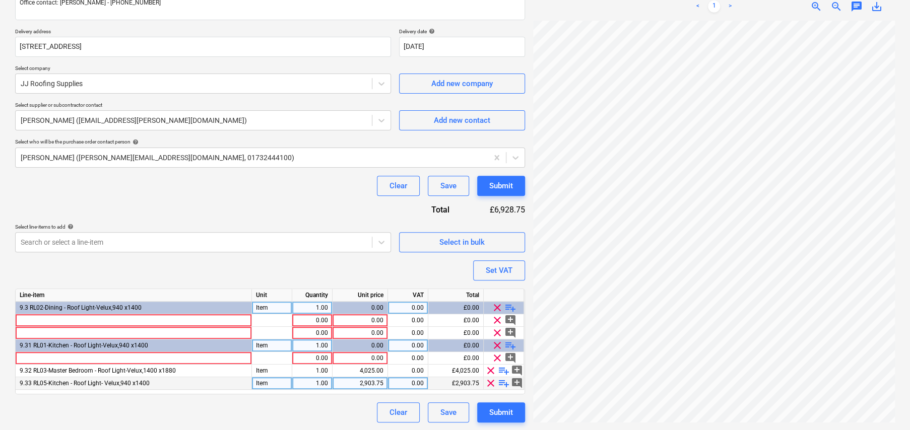
click at [504, 382] on span "playlist_add" at bounding box center [504, 383] width 12 height 12
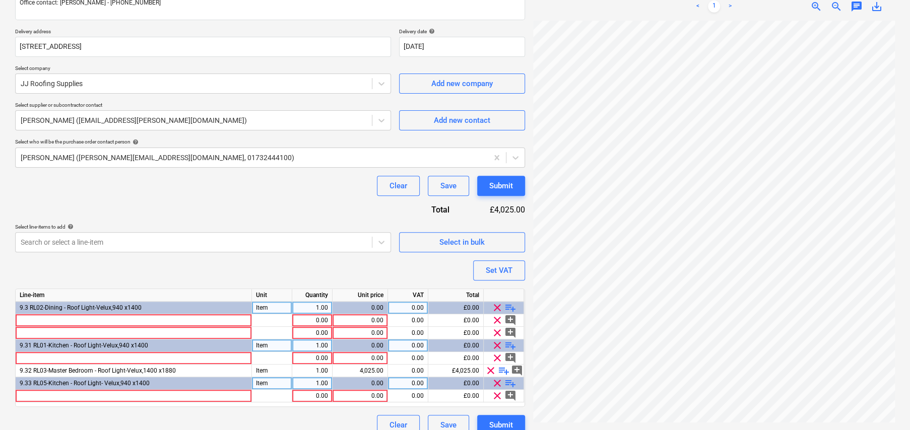
click at [510, 384] on span "playlist_add" at bounding box center [510, 383] width 12 height 12
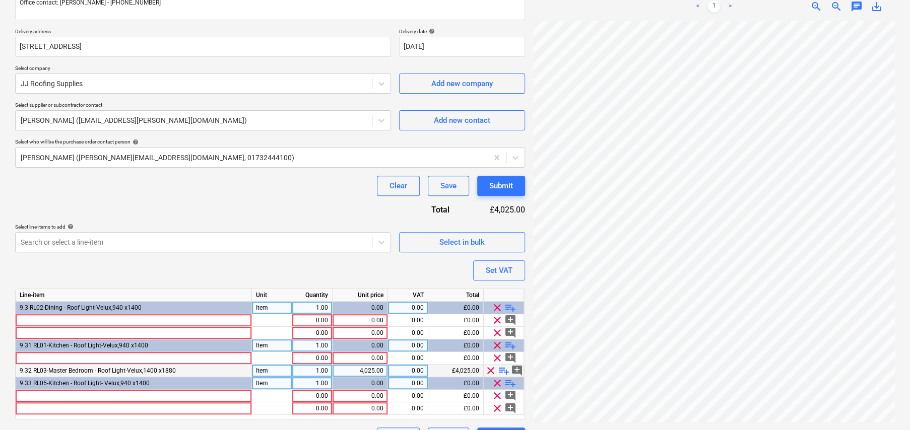
click at [506, 368] on span "playlist_add" at bounding box center [504, 371] width 12 height 12
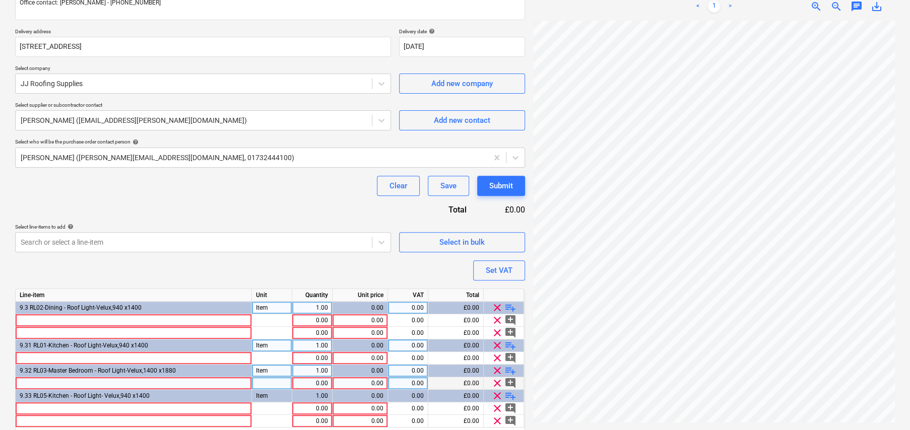
click at [510, 370] on span "playlist_add" at bounding box center [510, 371] width 12 height 12
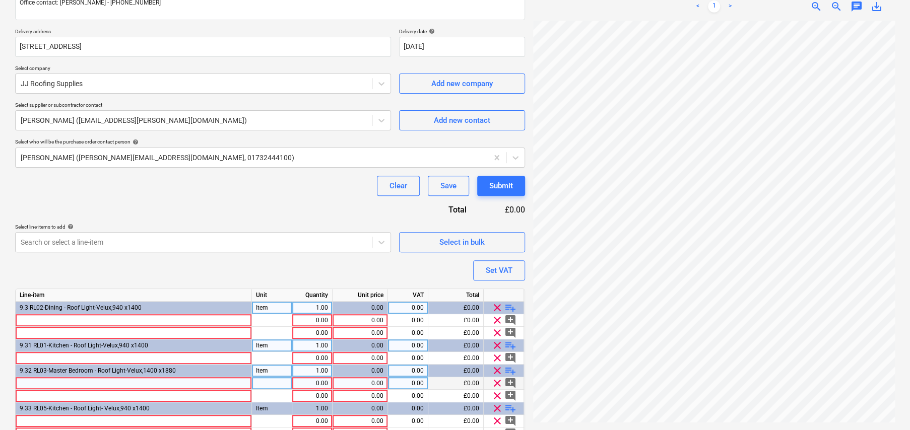
click at [509, 344] on span "playlist_add" at bounding box center [510, 346] width 12 height 12
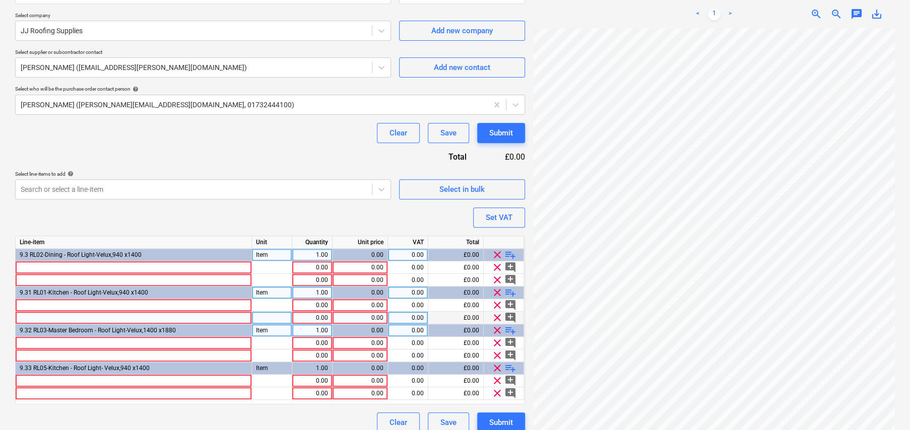
scroll to position [223, 0]
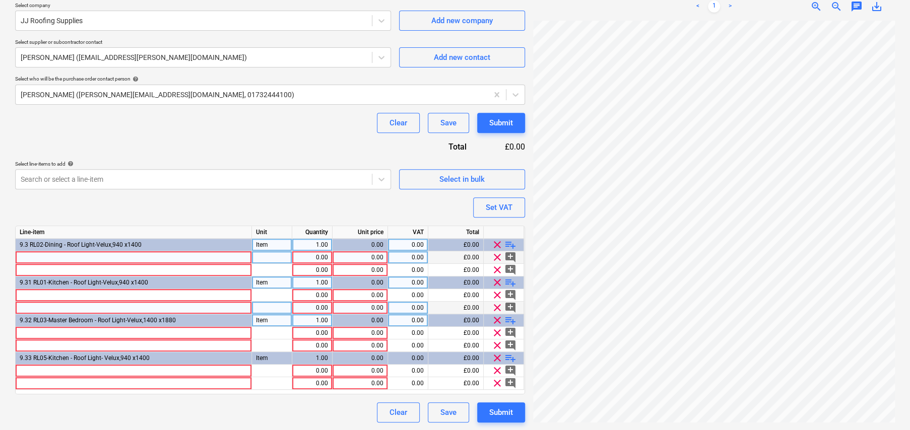
click at [114, 253] on div at bounding box center [134, 257] width 236 height 13
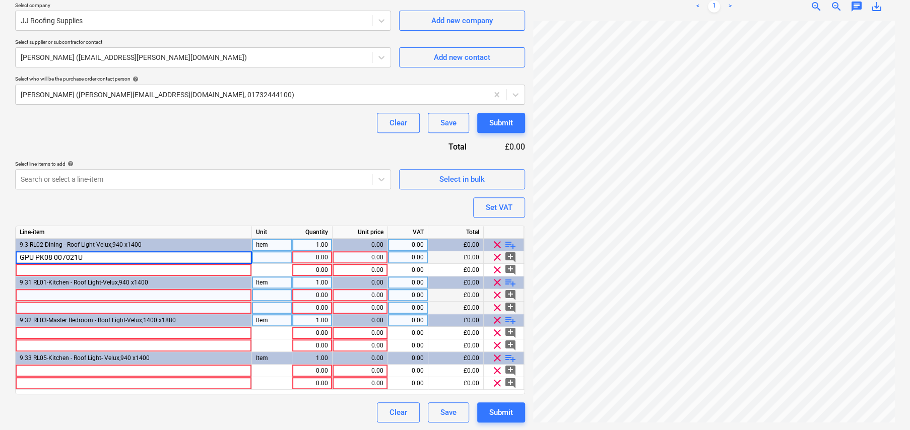
click at [103, 292] on div at bounding box center [134, 295] width 236 height 13
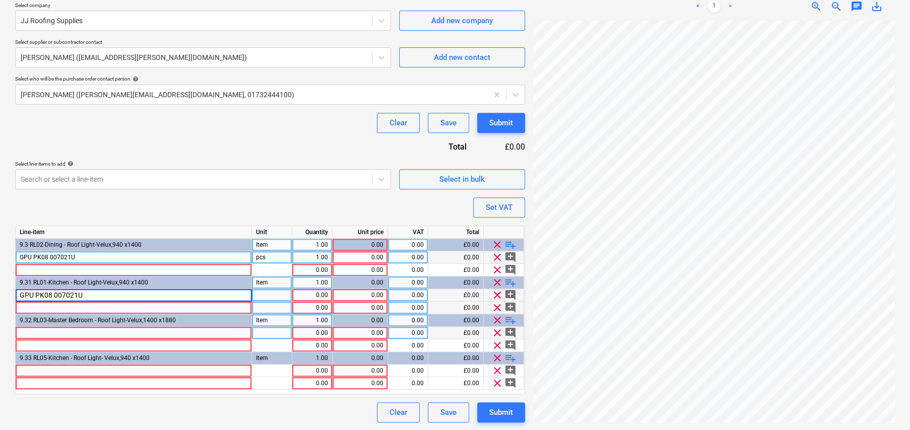
click at [104, 329] on div at bounding box center [134, 333] width 236 height 13
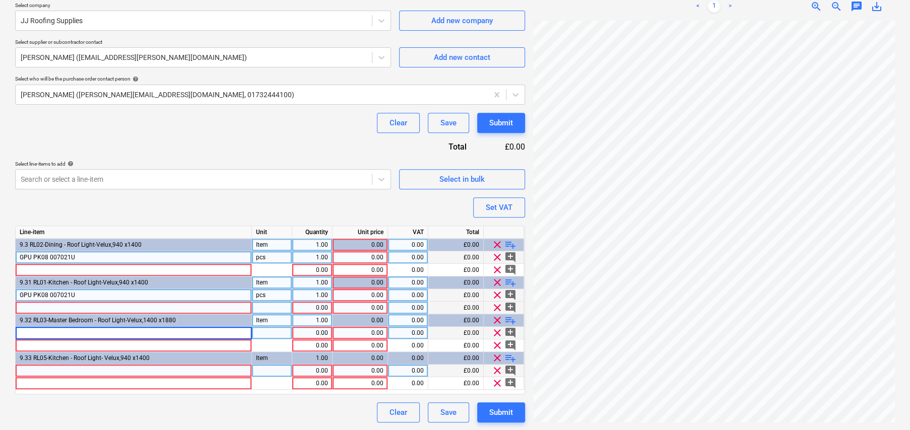
click at [114, 368] on div at bounding box center [134, 371] width 236 height 13
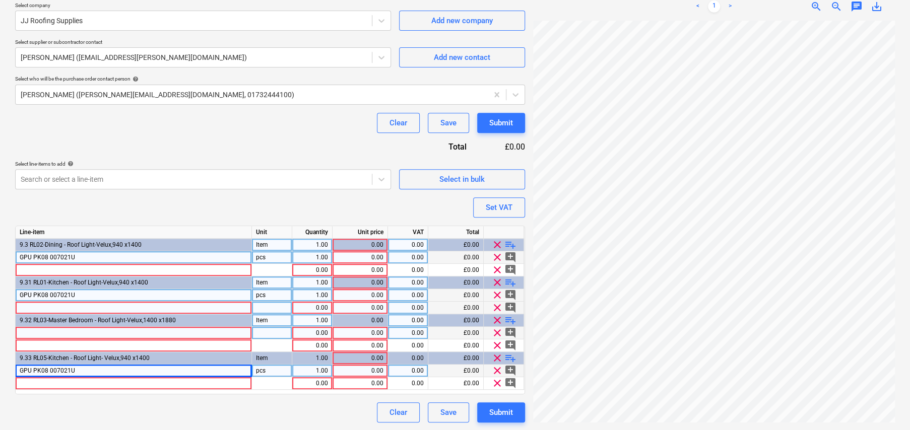
click at [138, 252] on div "GPU PK08 007021U" at bounding box center [134, 257] width 236 height 13
click at [134, 256] on input "GPU PK08 007021U" at bounding box center [134, 257] width 236 height 12
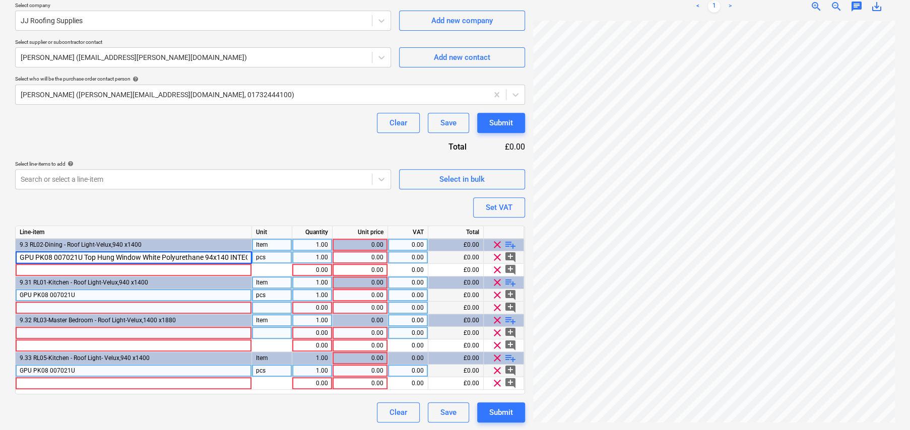
scroll to position [0, 36]
click at [116, 294] on div "GPU PK08 007021U" at bounding box center [134, 295] width 236 height 13
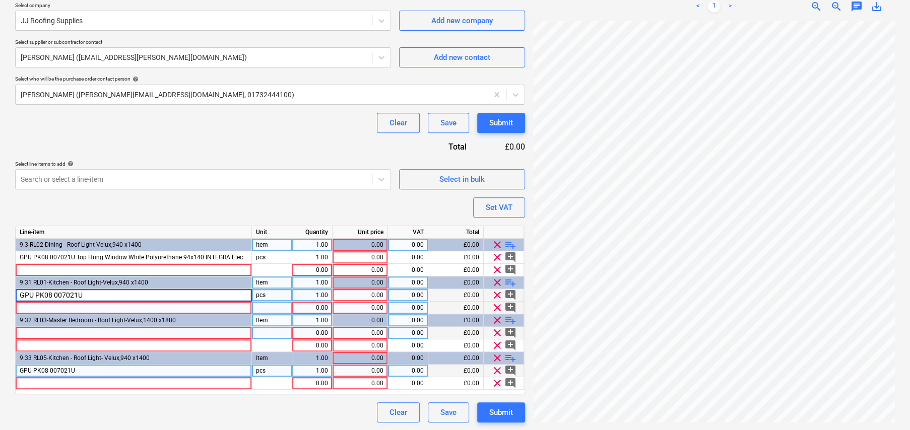
click at [116, 294] on input "GPU PK08 007021U" at bounding box center [134, 295] width 236 height 12
click at [101, 292] on input "GPU PK08 007021U" at bounding box center [134, 295] width 236 height 12
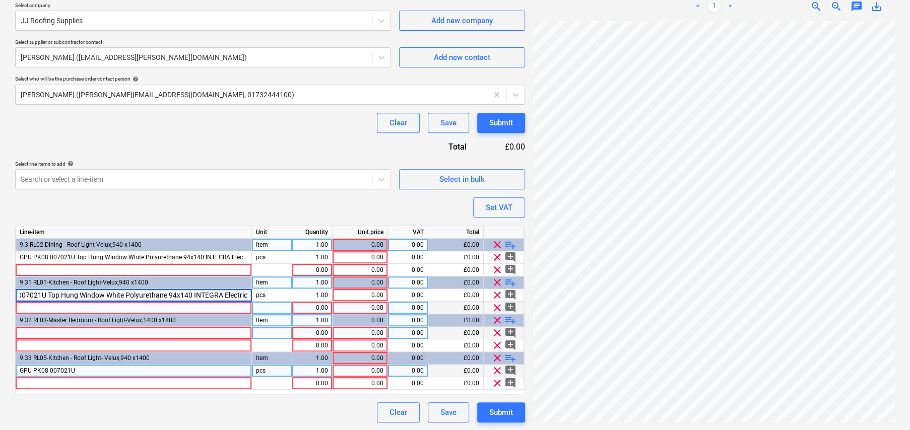
click at [89, 367] on div "GPU PK08 007021U" at bounding box center [134, 371] width 236 height 13
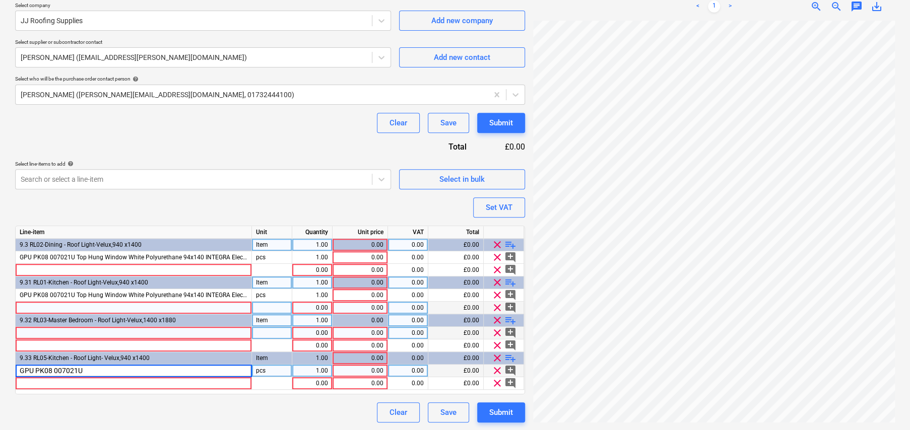
click at [92, 368] on input "GPU PK08 007021U" at bounding box center [134, 371] width 236 height 12
click at [95, 369] on input "GPU PK08 007021U" at bounding box center [134, 371] width 236 height 12
click at [177, 333] on div at bounding box center [134, 333] width 236 height 13
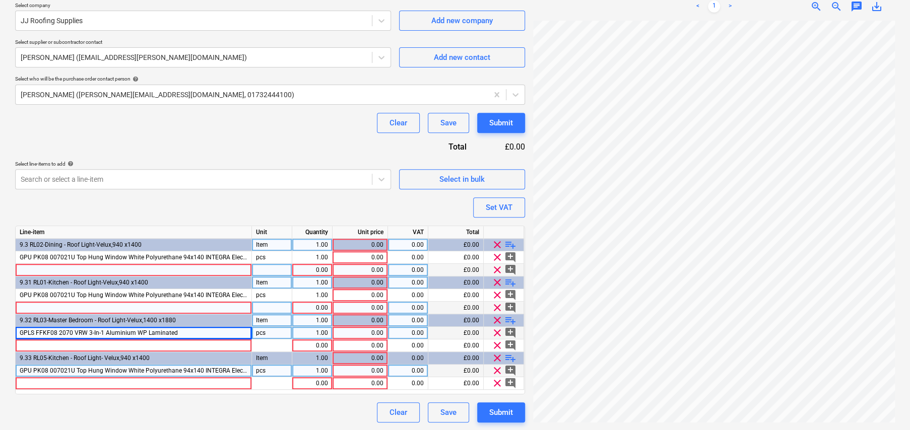
click at [141, 265] on div at bounding box center [134, 270] width 236 height 13
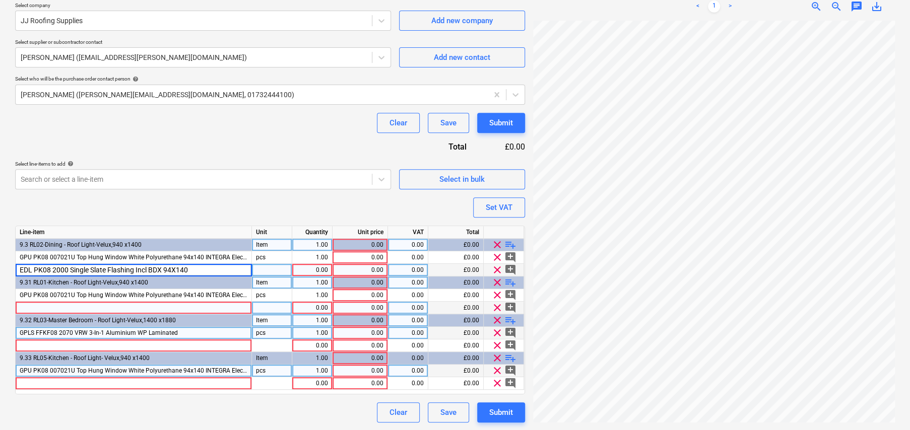
click at [98, 305] on div at bounding box center [134, 308] width 236 height 13
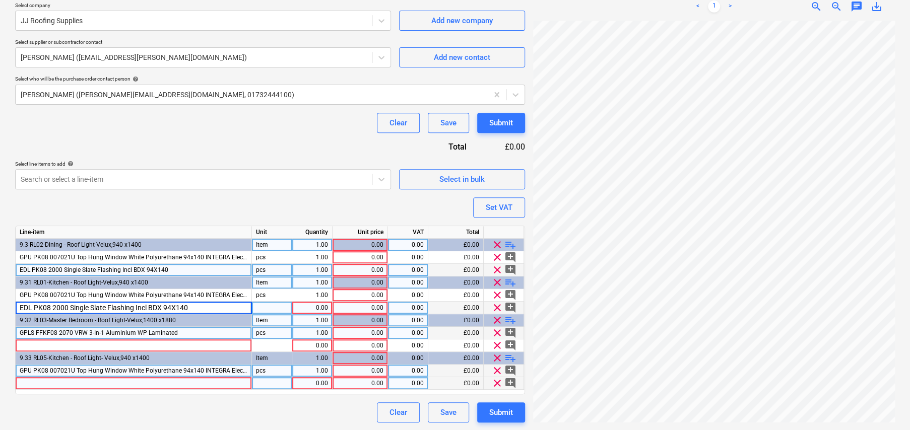
click at [99, 382] on div at bounding box center [134, 383] width 236 height 13
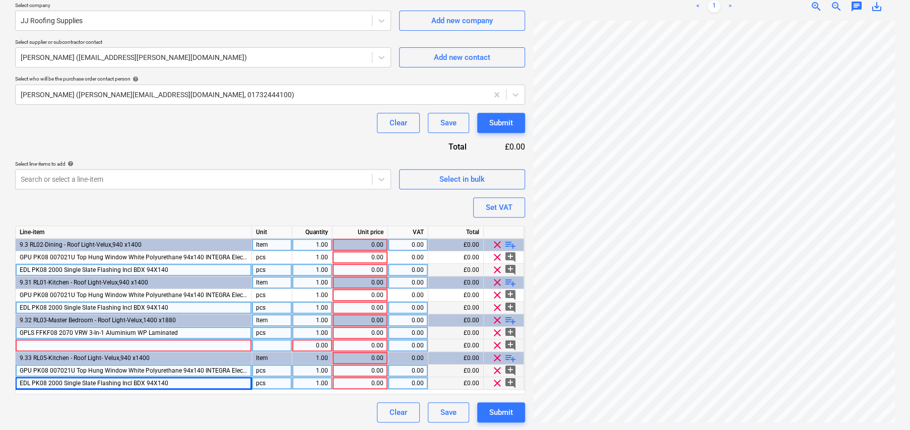
click at [167, 343] on div at bounding box center [134, 346] width 236 height 13
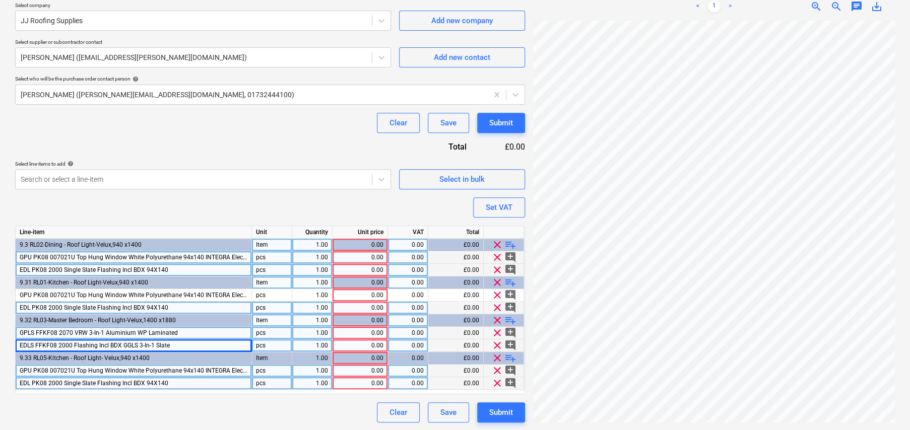
click at [273, 261] on div "pcs" at bounding box center [272, 257] width 40 height 13
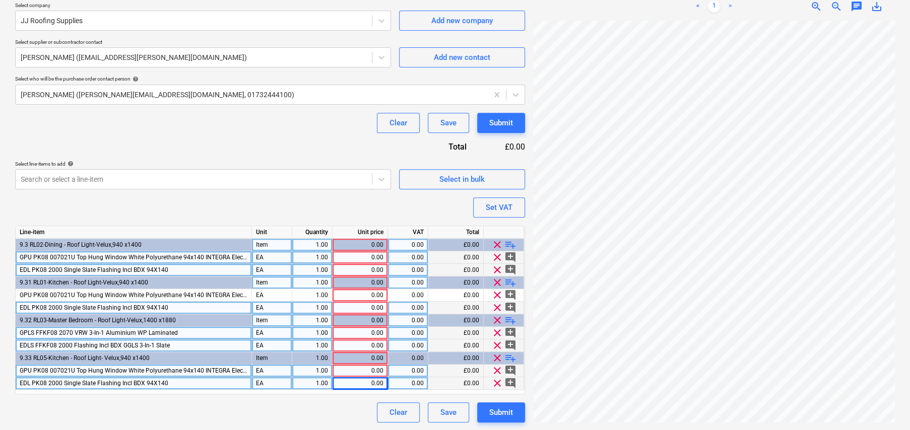
click at [369, 256] on div "0.00" at bounding box center [360, 257] width 47 height 13
click at [369, 256] on div "1,027.26" at bounding box center [360, 257] width 47 height 13
click at [369, 256] on input "1027.26" at bounding box center [360, 257] width 55 height 12
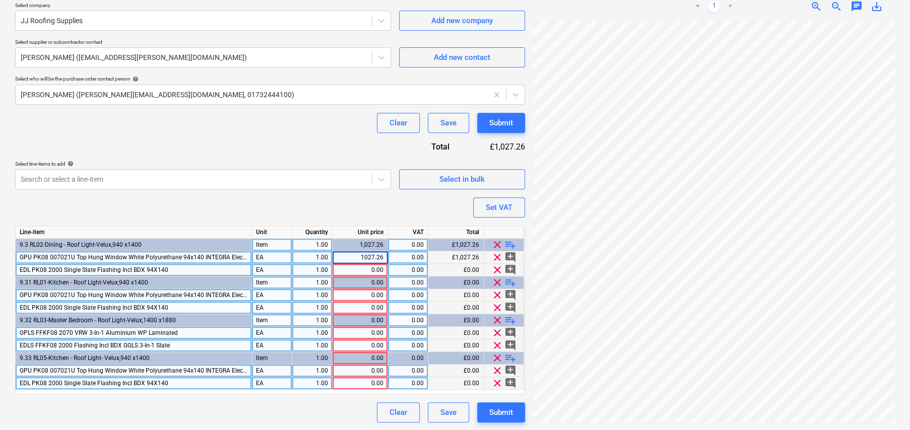
click at [370, 293] on div "0.00" at bounding box center [360, 295] width 47 height 13
click at [376, 367] on div "0.00" at bounding box center [360, 371] width 47 height 13
click at [376, 334] on div "0.00" at bounding box center [360, 333] width 47 height 13
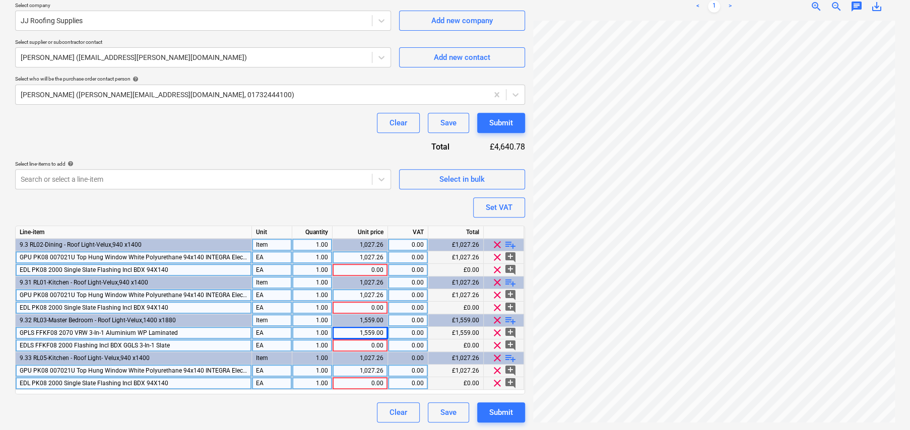
click at [375, 270] on div "0.00" at bounding box center [360, 270] width 47 height 13
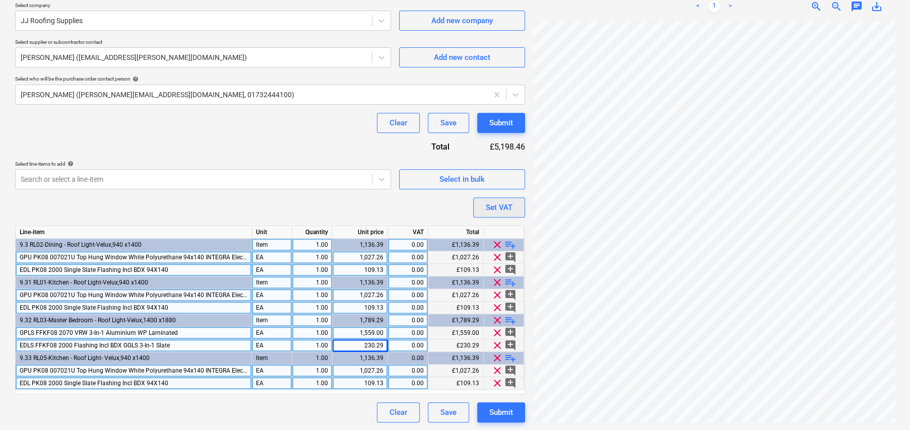
click at [499, 208] on div "Set VAT" at bounding box center [499, 207] width 27 height 13
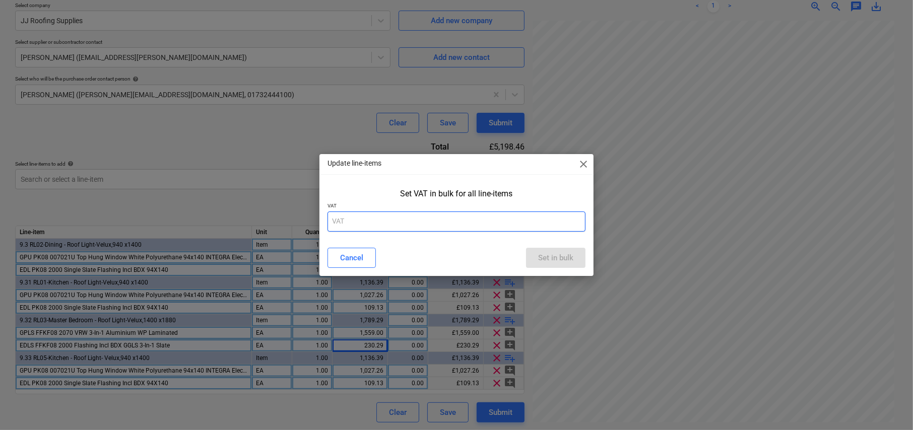
click at [406, 226] on input "text" at bounding box center [457, 222] width 258 height 20
click at [556, 259] on div "Set in bulk" at bounding box center [555, 257] width 35 height 13
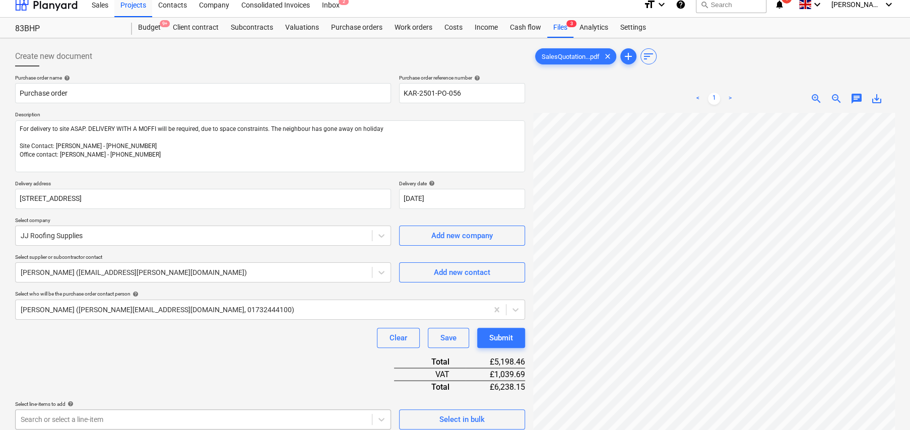
scroll to position [0, 0]
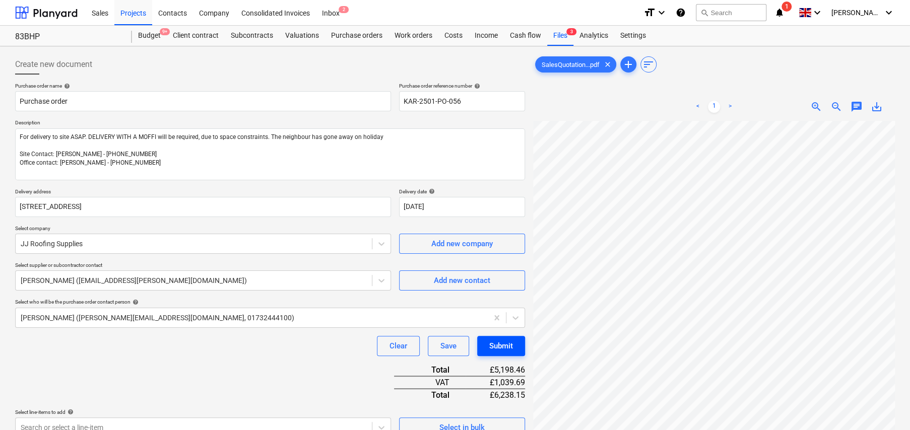
click at [506, 346] on div "Submit" at bounding box center [501, 346] width 24 height 13
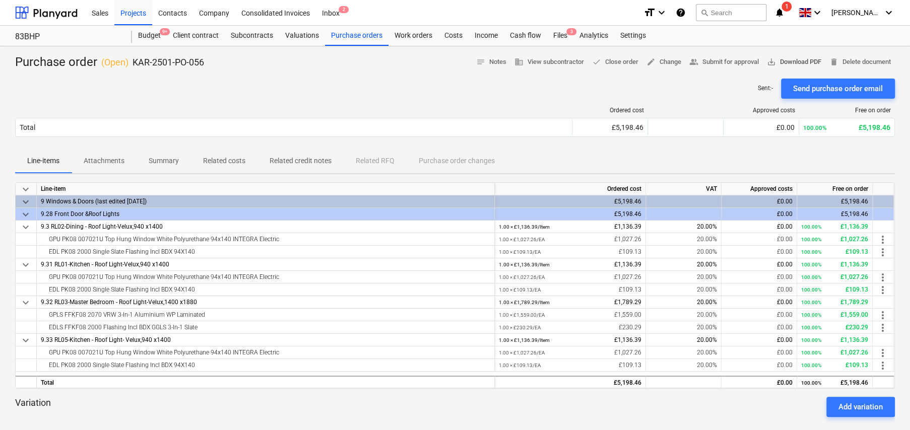
click at [790, 59] on span "save_alt Download PDF" at bounding box center [794, 62] width 54 height 12
click at [361, 39] on div "Purchase orders" at bounding box center [356, 36] width 63 height 20
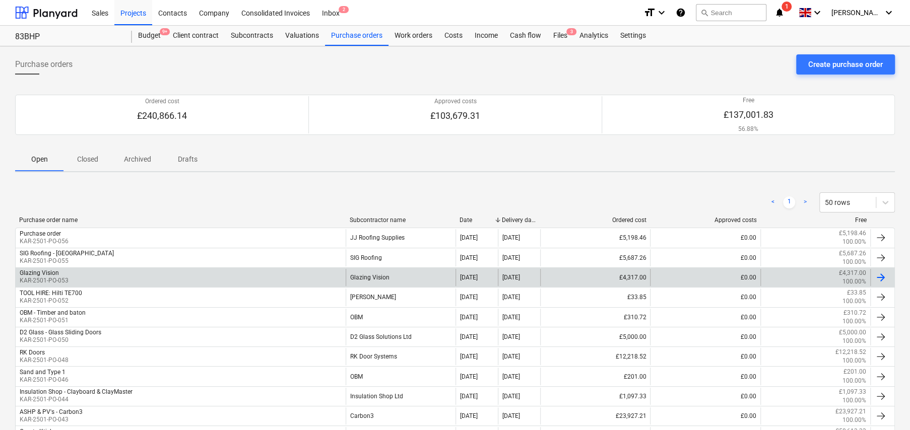
click at [371, 277] on div "Glazing Vision" at bounding box center [401, 277] width 110 height 17
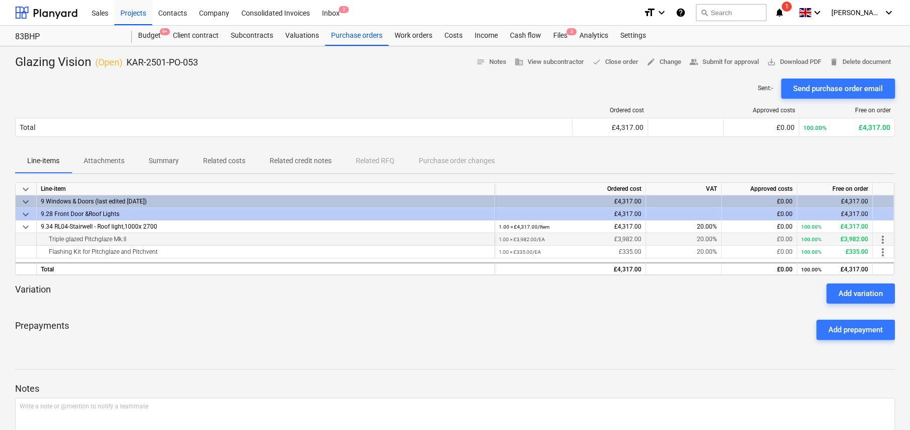
click at [882, 239] on span "more_vert" at bounding box center [883, 240] width 12 height 12
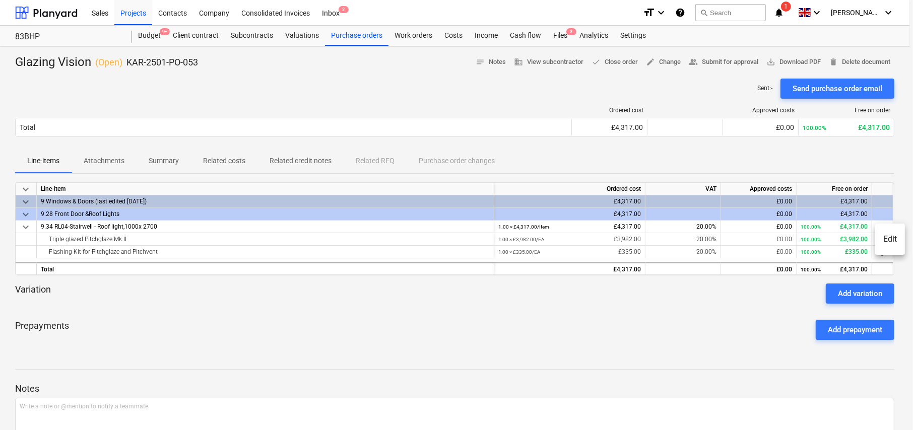
click at [891, 240] on li "Edit" at bounding box center [890, 239] width 30 height 23
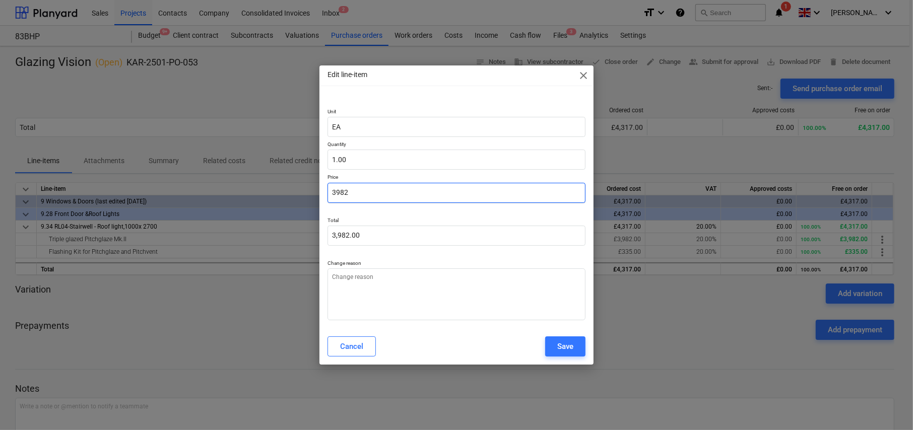
click at [373, 194] on input "3982" at bounding box center [457, 193] width 258 height 20
drag, startPoint x: 338, startPoint y: 191, endPoint x: 353, endPoint y: 192, distance: 15.2
click at [353, 192] on input "3982" at bounding box center [457, 193] width 258 height 20
click at [349, 192] on input "3982" at bounding box center [457, 193] width 258 height 20
click at [564, 344] on div "Save" at bounding box center [565, 346] width 16 height 13
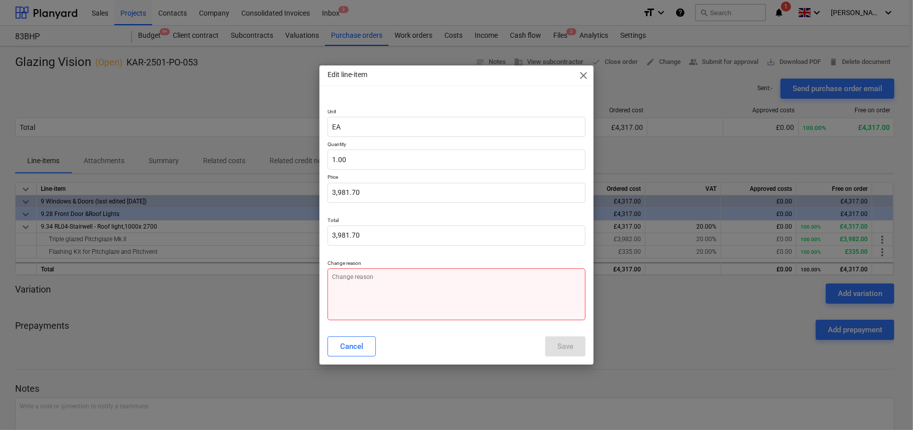
click at [488, 299] on textarea at bounding box center [457, 295] width 258 height 52
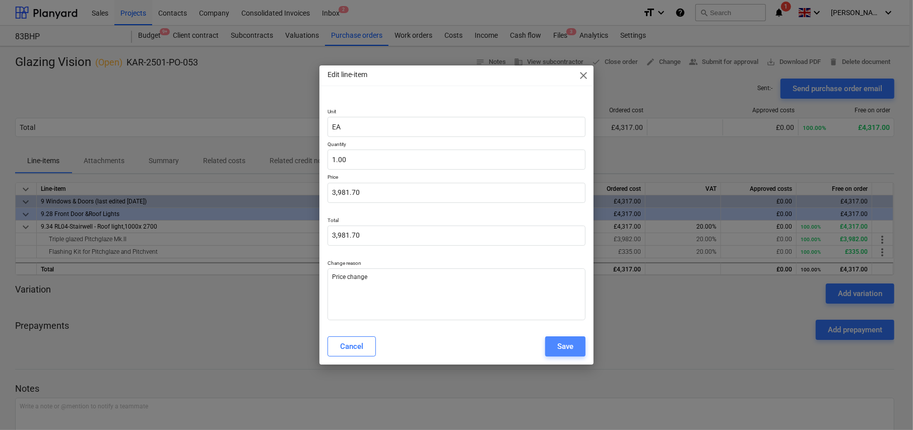
click at [560, 345] on div "Save" at bounding box center [565, 346] width 16 height 13
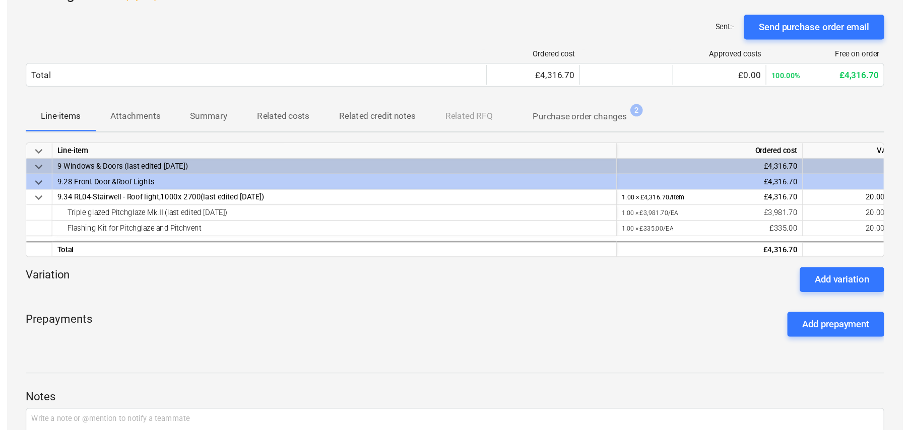
scroll to position [44, 0]
